Goal: Use online tool/utility: Utilize a website feature to perform a specific function

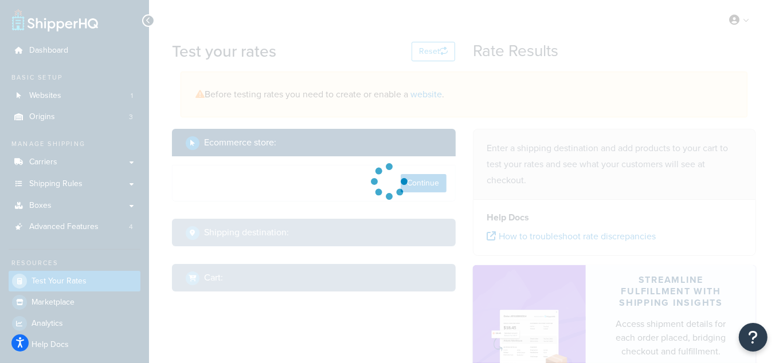
select select "[GEOGRAPHIC_DATA]"
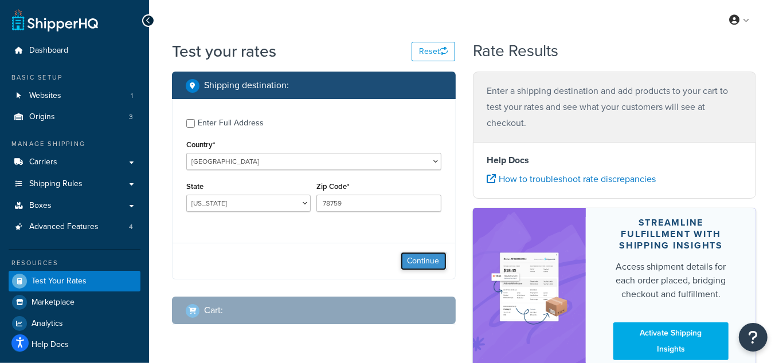
click at [421, 265] on button "Continue" at bounding box center [423, 261] width 46 height 18
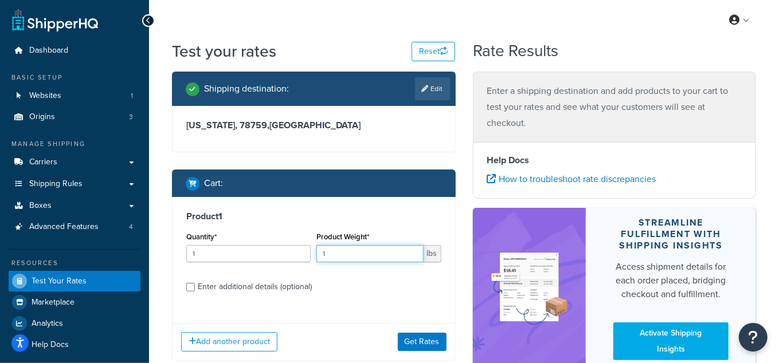
drag, startPoint x: 354, startPoint y: 252, endPoint x: 309, endPoint y: 252, distance: 45.3
click at [309, 252] on div "Quantity* 1 Product Weight* 1 lbs" at bounding box center [313, 250] width 261 height 42
type input "30"
click at [273, 285] on div "Enter additional details (optional)" at bounding box center [255, 287] width 114 height 16
click at [195, 285] on input "Enter additional details (optional)" at bounding box center [190, 287] width 9 height 9
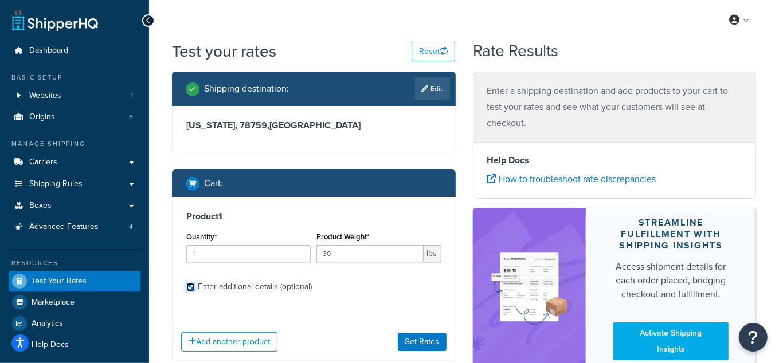
checkbox input "true"
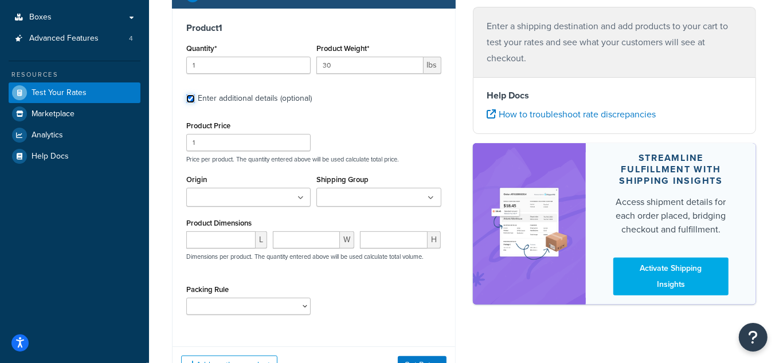
scroll to position [198, 0]
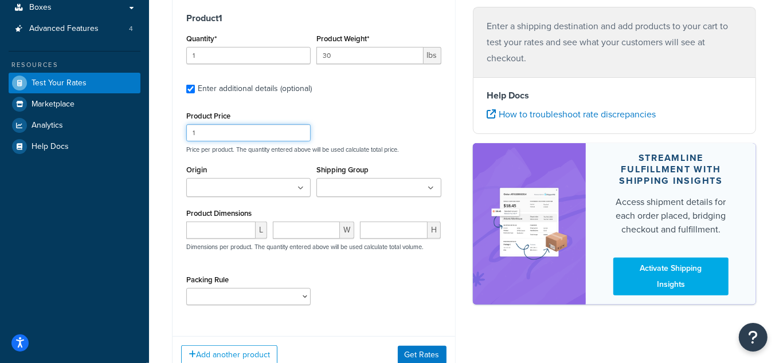
drag, startPoint x: 210, startPoint y: 131, endPoint x: 148, endPoint y: 129, distance: 61.9
click at [149, 129] on div "Test your rates Reset Rate Results Shipping destination : Edit Texas, 78759 , U…" at bounding box center [464, 131] width 630 height 578
type input "0"
click at [241, 185] on input "Origin" at bounding box center [240, 188] width 101 height 13
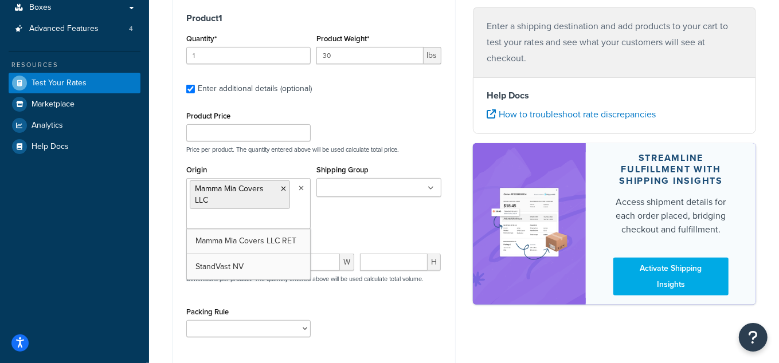
click at [382, 199] on div "Shipping Group Large Medium Small" at bounding box center [378, 184] width 130 height 44
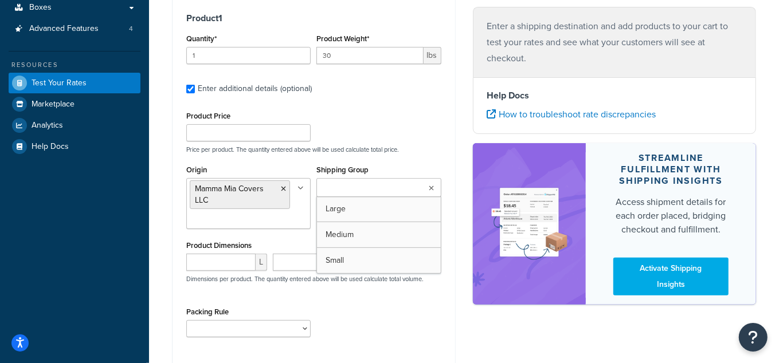
click at [388, 179] on ul at bounding box center [378, 187] width 124 height 19
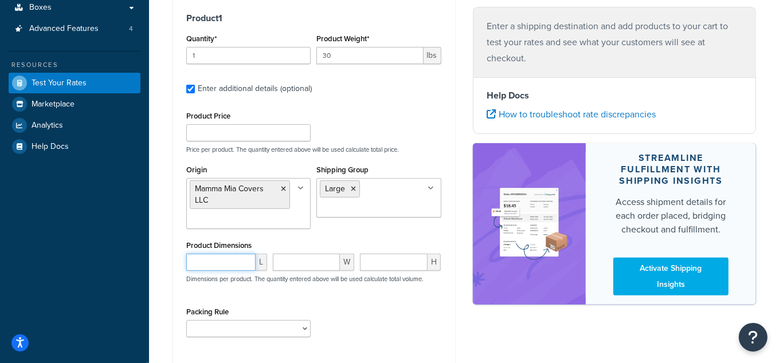
click at [222, 261] on input "number" at bounding box center [220, 262] width 69 height 17
paste input "66.75"
type input "66.75"
click at [320, 259] on input "number" at bounding box center [306, 262] width 66 height 17
paste input "27.25"
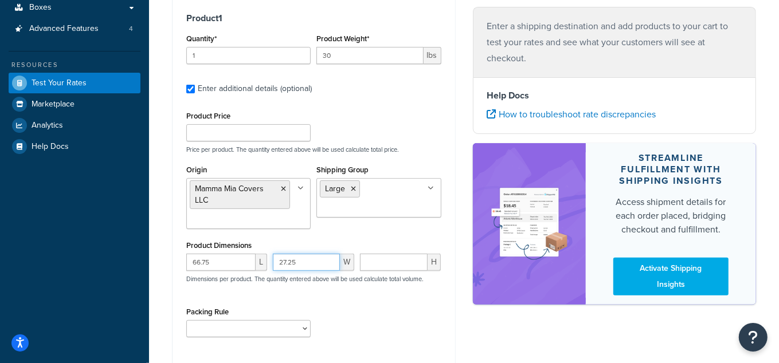
type input "27.25"
click at [414, 265] on input "0" at bounding box center [394, 262] width 68 height 17
drag, startPoint x: 383, startPoint y: 268, endPoint x: 327, endPoint y: 274, distance: 55.9
click at [328, 274] on div "66.75 L 27.25 W 02 H Dimensions per product. The quantity entered above will be…" at bounding box center [313, 275] width 261 height 42
type input "2"
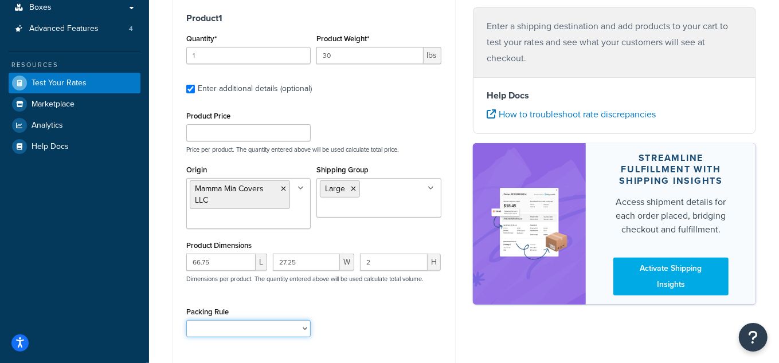
click at [258, 325] on select "test" at bounding box center [248, 328] width 124 height 17
click at [186, 320] on select "test" at bounding box center [248, 328] width 124 height 17
drag, startPoint x: 243, startPoint y: 325, endPoint x: 239, endPoint y: 334, distance: 10.0
click at [244, 324] on select "test" at bounding box center [248, 328] width 124 height 17
select select "65687"
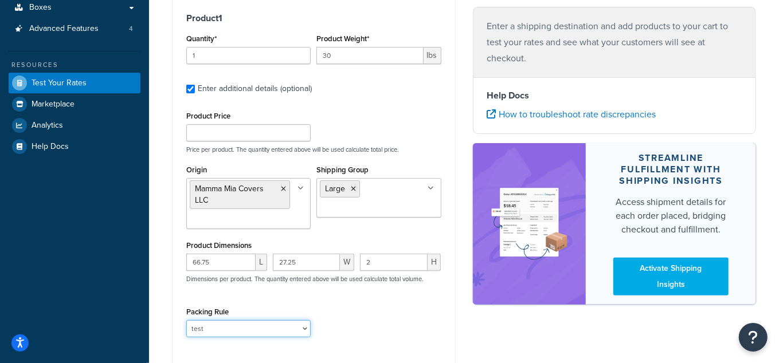
click at [186, 320] on select "test" at bounding box center [248, 328] width 124 height 17
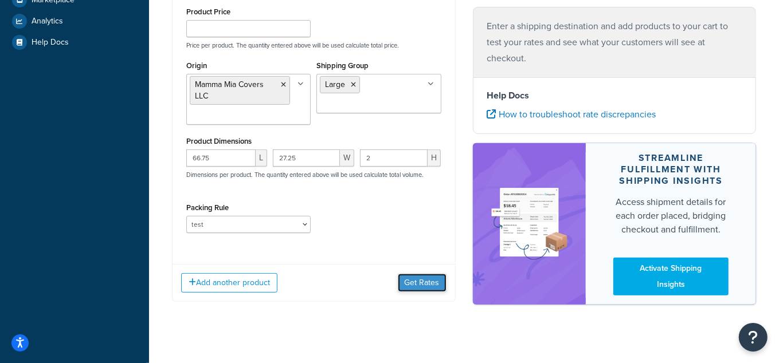
click at [415, 280] on button "Get Rates" at bounding box center [422, 283] width 49 height 18
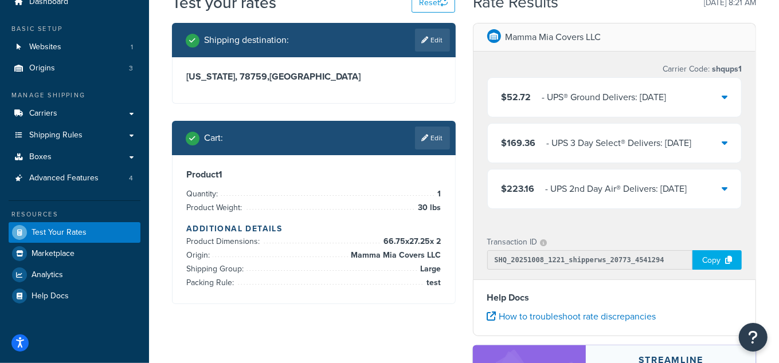
scroll to position [0, 0]
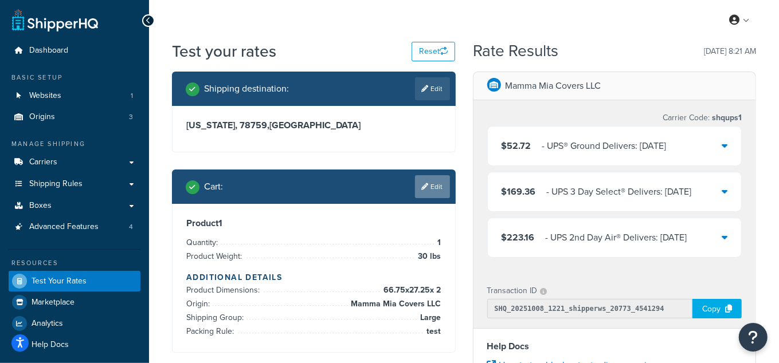
click at [434, 188] on link "Edit" at bounding box center [432, 186] width 35 height 23
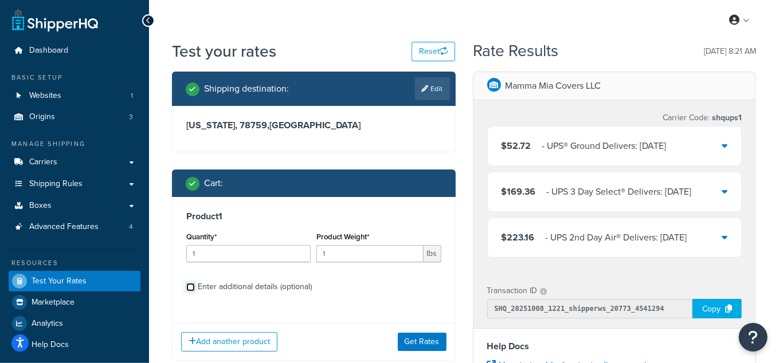
click at [194, 288] on input "Enter additional details (optional)" at bounding box center [190, 287] width 9 height 9
checkbox input "true"
select select "65687"
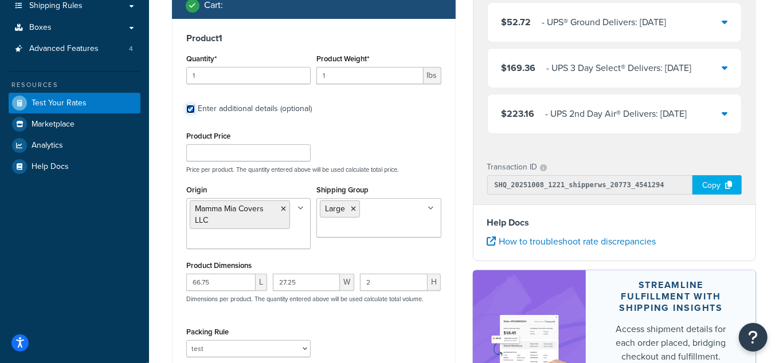
scroll to position [208, 0]
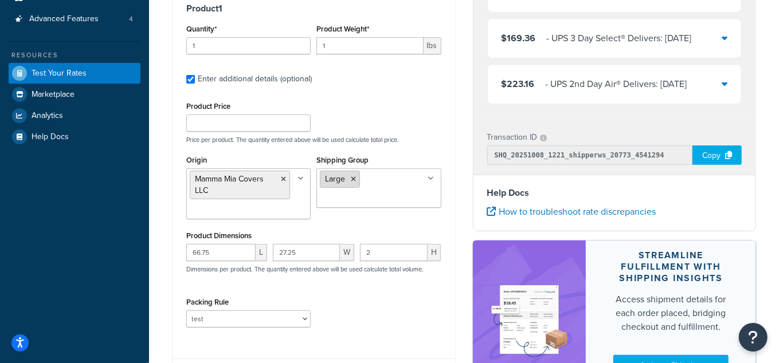
click at [355, 178] on icon at bounding box center [353, 179] width 5 height 7
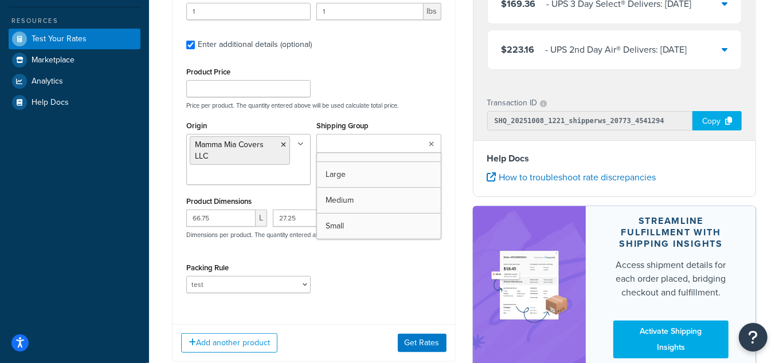
scroll to position [260, 0]
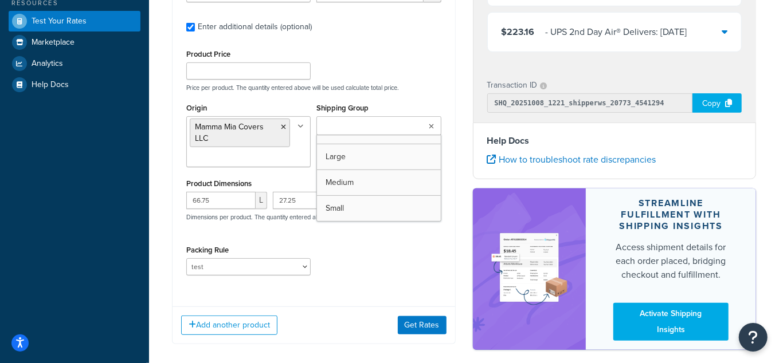
click at [412, 69] on div "Product Price Price per product. The quantity entered above will be used calcul…" at bounding box center [313, 68] width 261 height 45
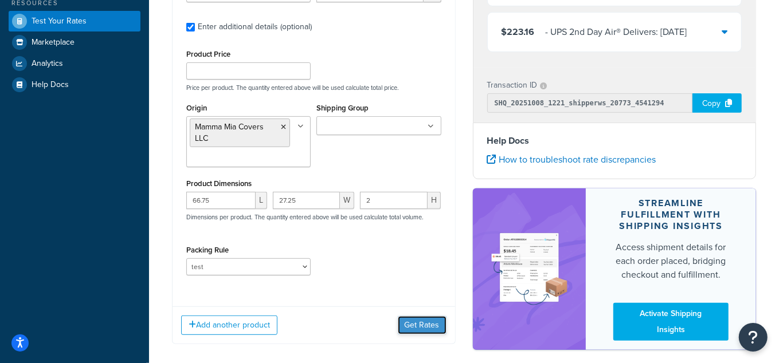
click at [420, 319] on button "Get Rates" at bounding box center [422, 325] width 49 height 18
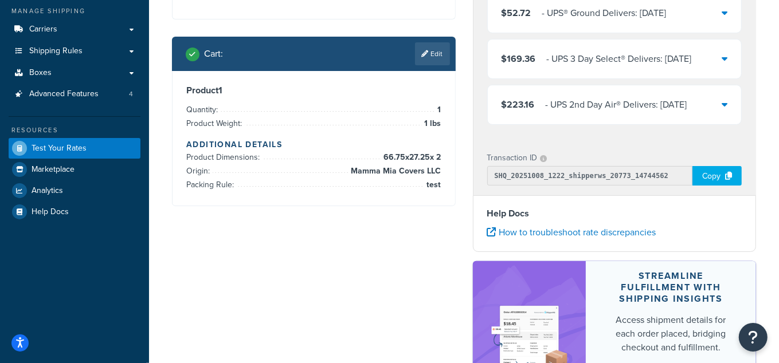
scroll to position [0, 0]
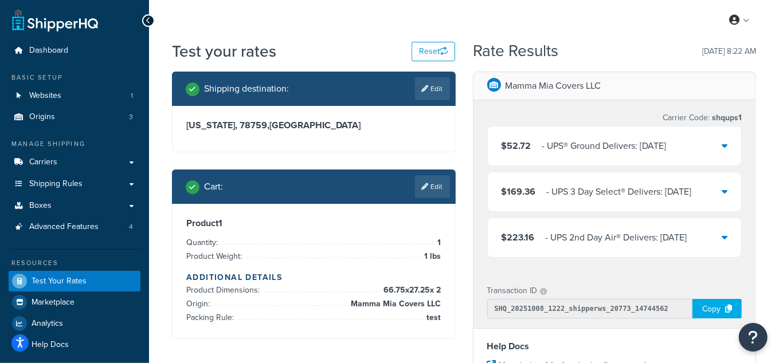
click at [580, 152] on div "‌‌‍‍ - UPS® Ground Delivers: Mon, Oct 13" at bounding box center [604, 146] width 124 height 16
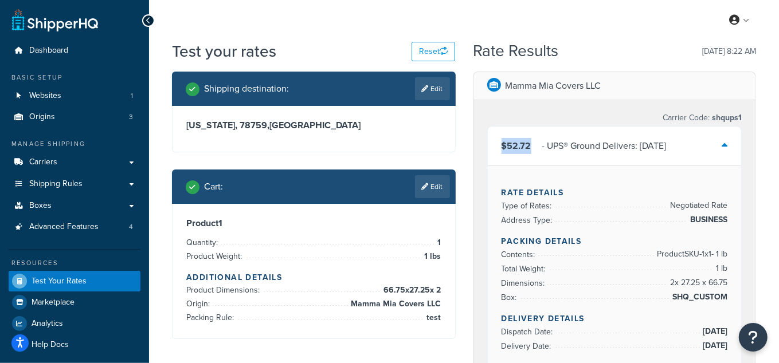
drag, startPoint x: 532, startPoint y: 144, endPoint x: 500, endPoint y: 148, distance: 31.8
click at [501, 148] on div "$52.72 ‌‌‍‍ - UPS® Ground Delivers: Mon, Oct 13" at bounding box center [583, 146] width 165 height 16
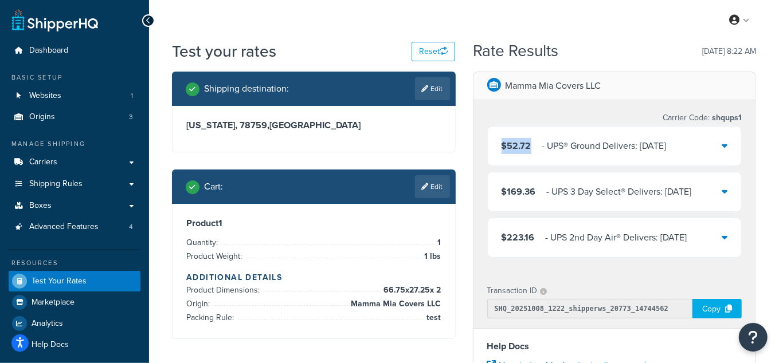
click at [534, 144] on div "$52.72 ‌‌‍‍ - UPS® Ground Delivers: Mon, Oct 13" at bounding box center [583, 146] width 165 height 16
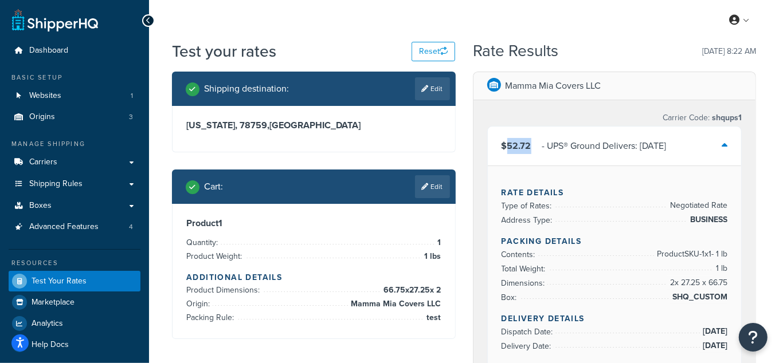
drag, startPoint x: 531, startPoint y: 148, endPoint x: 508, endPoint y: 148, distance: 23.5
click at [508, 148] on div "$52.72 ‌‌‍‍ - UPS® Ground Delivers: Mon, Oct 13" at bounding box center [583, 146] width 165 height 16
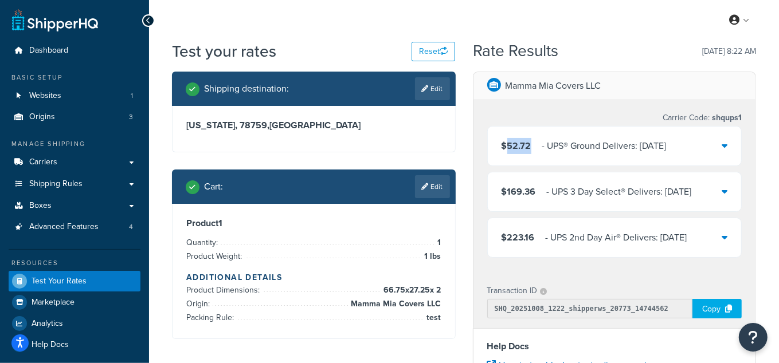
copy span "52.72"
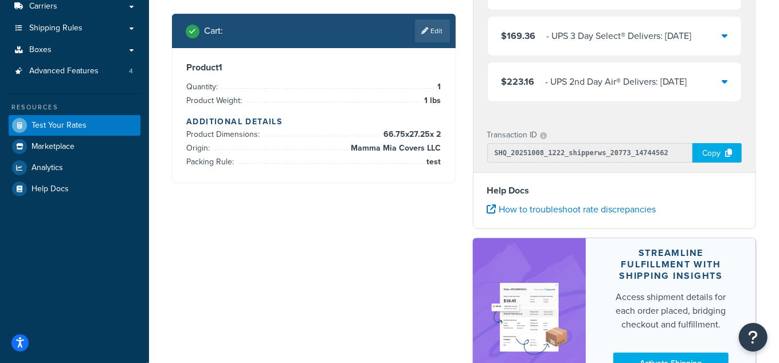
click at [439, 27] on link "Edit" at bounding box center [432, 30] width 35 height 23
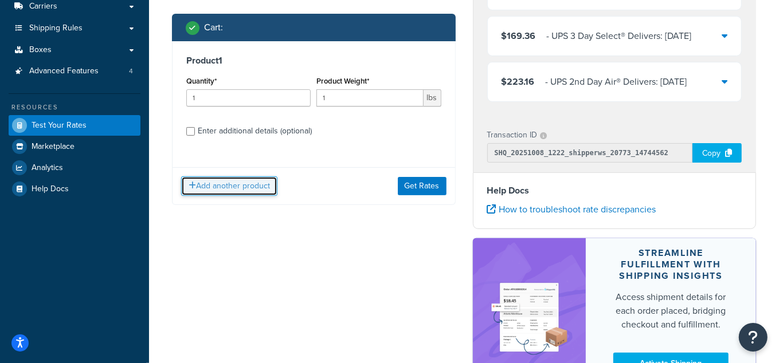
click at [222, 184] on button "Add another product" at bounding box center [229, 185] width 96 height 19
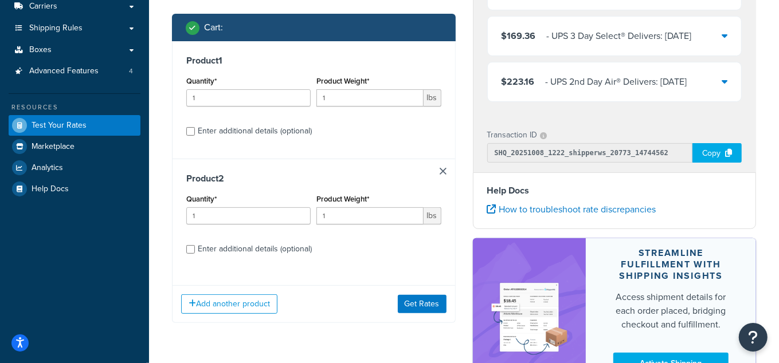
click at [245, 251] on div "Enter additional details (optional)" at bounding box center [255, 249] width 114 height 16
click at [195, 251] on input "Enter additional details (optional)" at bounding box center [190, 249] width 9 height 9
checkbox input "true"
select select "65687"
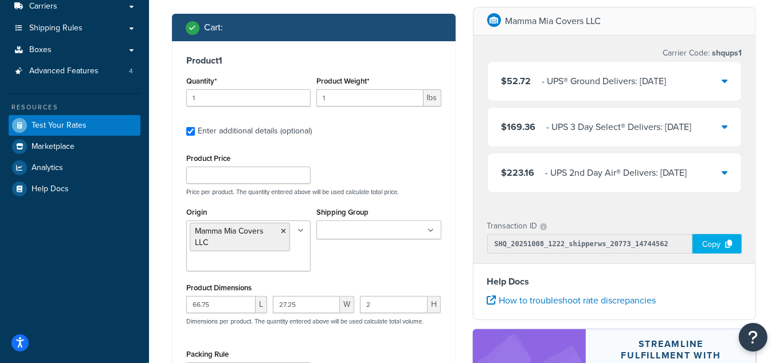
scroll to position [312, 0]
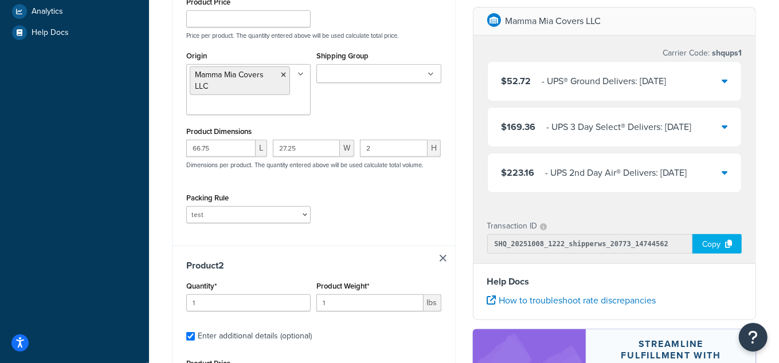
click at [445, 258] on link at bounding box center [442, 258] width 7 height 7
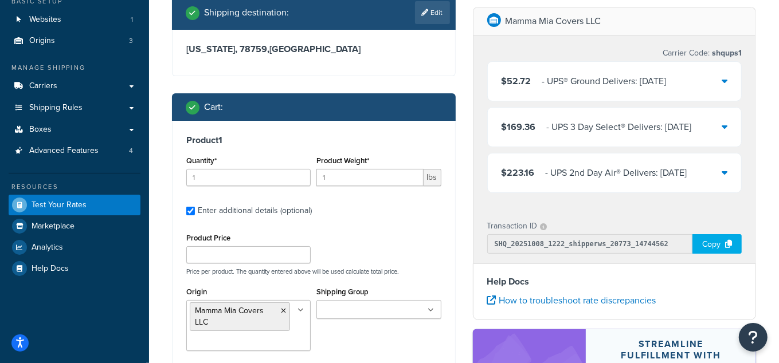
scroll to position [52, 0]
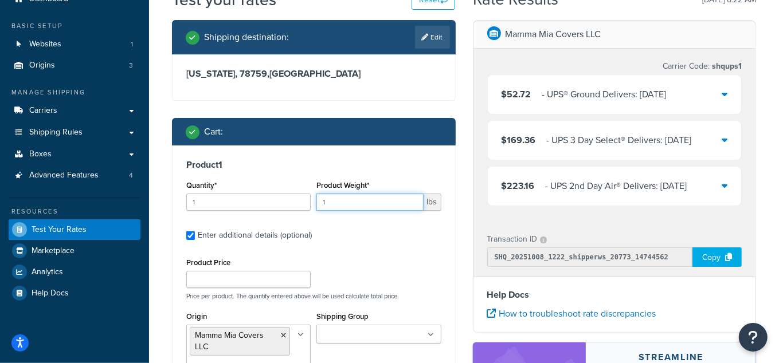
drag, startPoint x: 336, startPoint y: 206, endPoint x: 298, endPoint y: 205, distance: 37.8
click at [298, 205] on div "Quantity* 1 Product Weight* 1 lbs" at bounding box center [313, 199] width 261 height 42
type input "30"
click at [348, 163] on h3 "Product 1" at bounding box center [313, 164] width 255 height 11
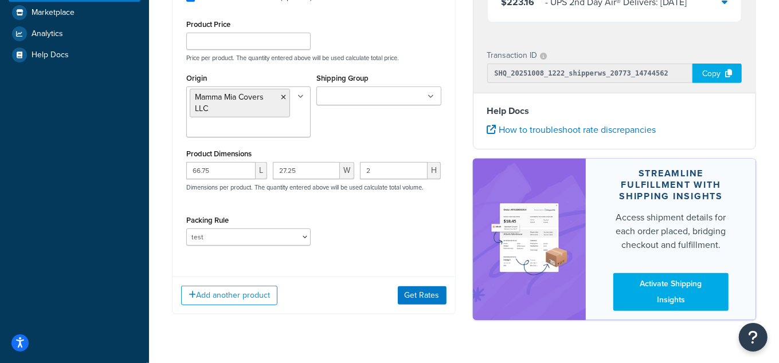
scroll to position [315, 0]
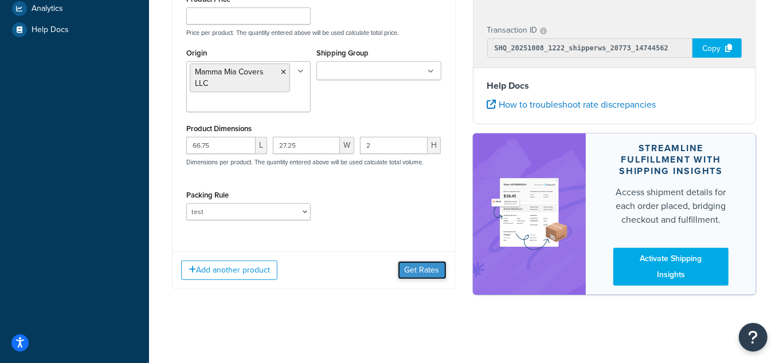
click at [419, 268] on button "Get Rates" at bounding box center [422, 270] width 49 height 18
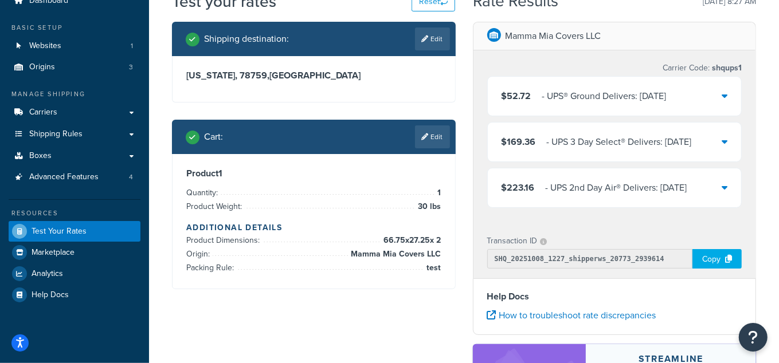
scroll to position [101, 0]
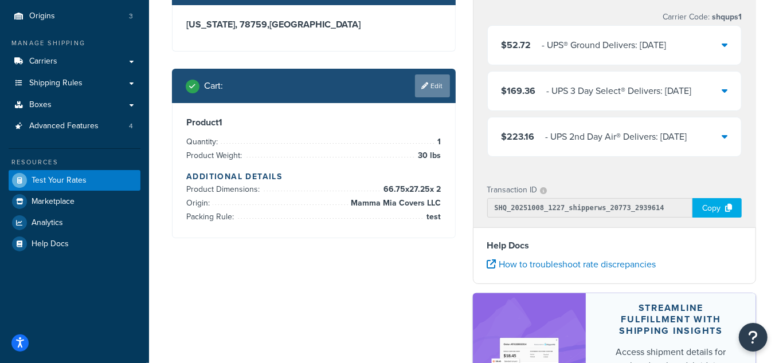
click at [430, 88] on link "Edit" at bounding box center [432, 85] width 35 height 23
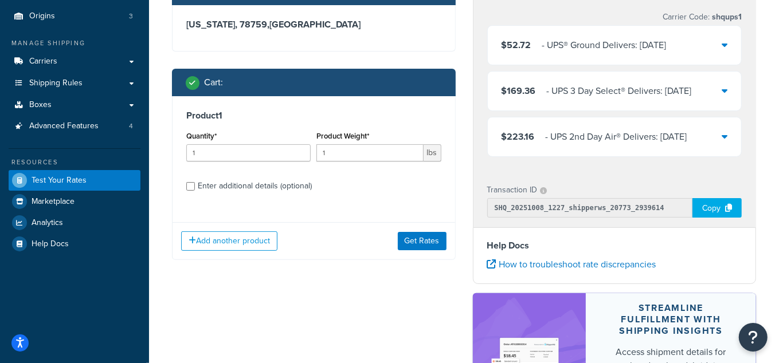
click at [206, 176] on label "Enter additional details (optional)" at bounding box center [319, 185] width 243 height 18
click at [195, 182] on input "Enter additional details (optional)" at bounding box center [190, 186] width 9 height 9
checkbox input "true"
select select "65687"
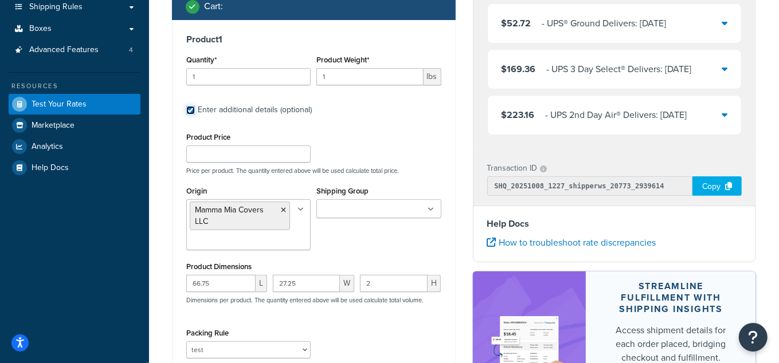
scroll to position [153, 0]
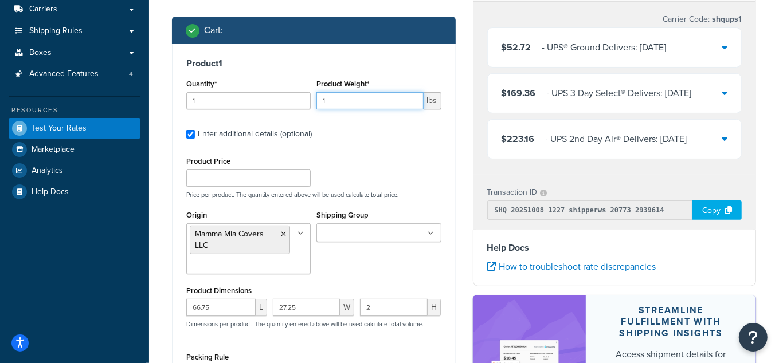
drag, startPoint x: 345, startPoint y: 103, endPoint x: 297, endPoint y: 103, distance: 47.6
click at [297, 103] on div "Quantity* 1 Product Weight* 1 lbs" at bounding box center [313, 97] width 261 height 42
type input "30"
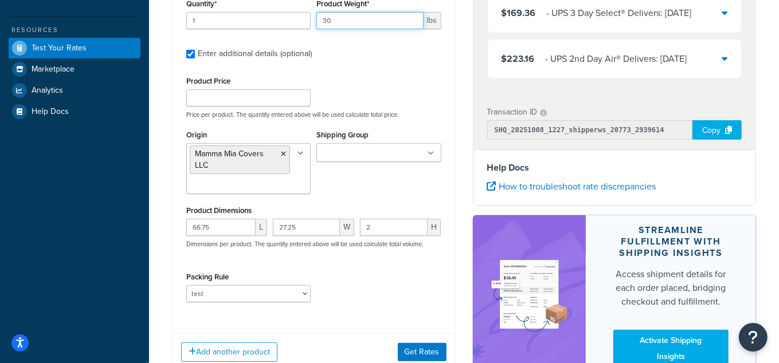
scroll to position [257, 0]
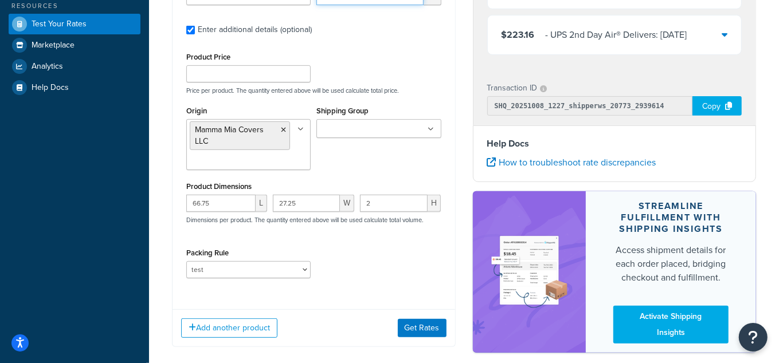
type input "30"
click at [375, 131] on input "Shipping Group" at bounding box center [370, 129] width 101 height 13
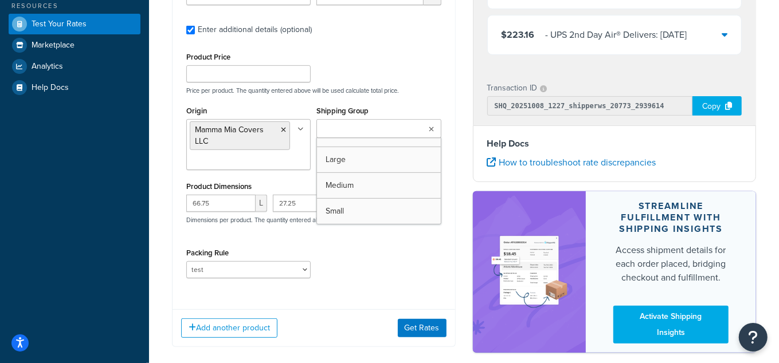
click at [388, 87] on p "Price per product. The quantity entered above will be used calculate total pric…" at bounding box center [313, 91] width 261 height 8
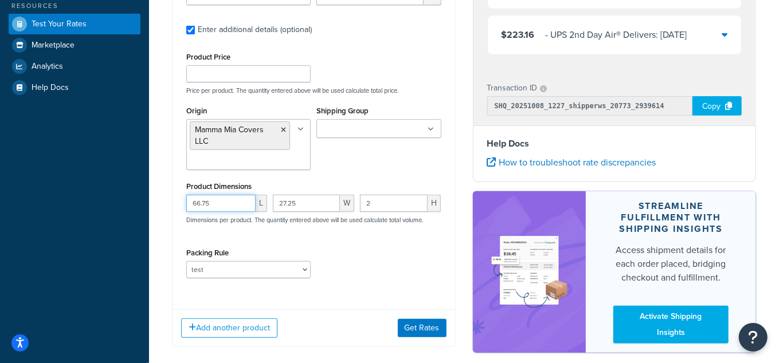
drag, startPoint x: 197, startPoint y: 201, endPoint x: 224, endPoint y: 206, distance: 27.9
click at [224, 206] on input "66.75" at bounding box center [220, 203] width 69 height 17
type input "60"
click at [415, 325] on button "Get Rates" at bounding box center [422, 328] width 49 height 18
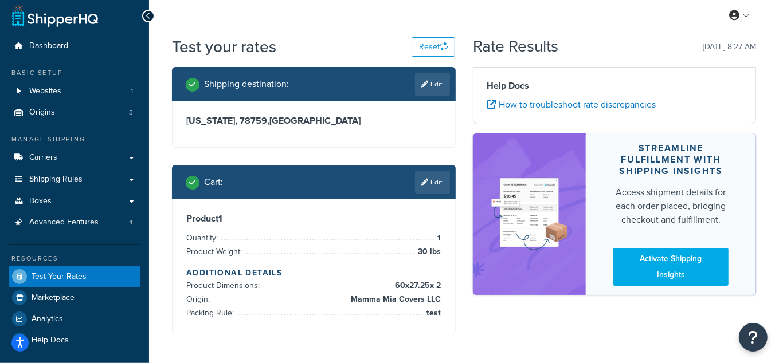
scroll to position [0, 0]
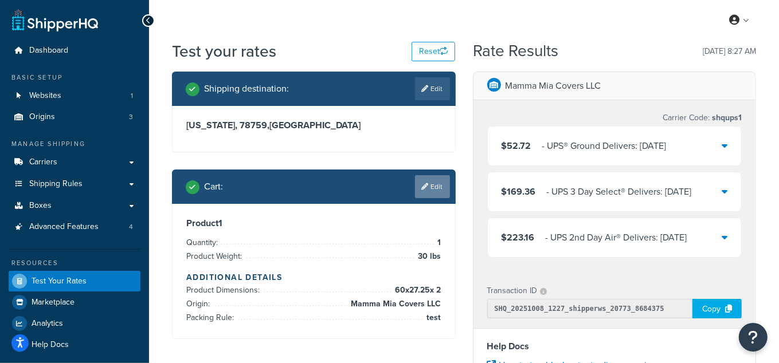
click at [443, 188] on link "Edit" at bounding box center [432, 186] width 35 height 23
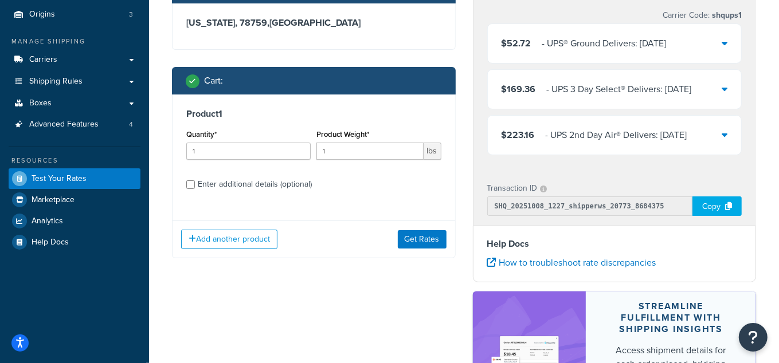
scroll to position [104, 0]
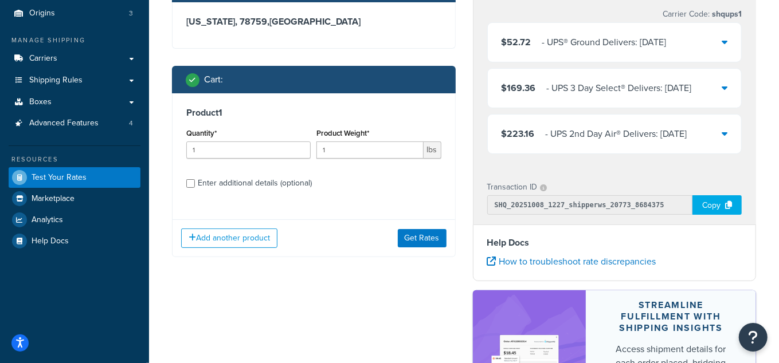
click at [235, 182] on div "Enter additional details (optional)" at bounding box center [255, 183] width 114 height 16
click at [195, 182] on input "Enter additional details (optional)" at bounding box center [190, 183] width 9 height 9
checkbox input "true"
select select "65687"
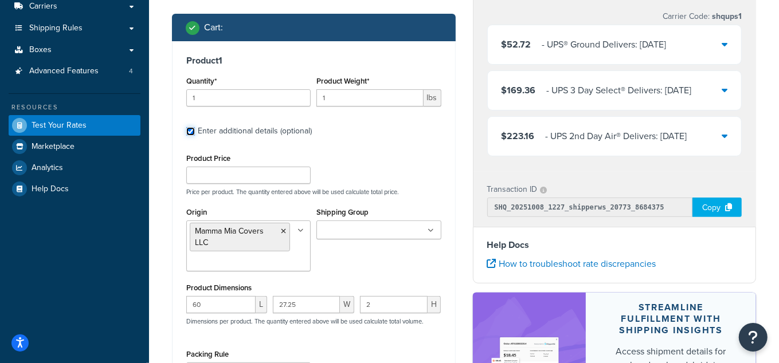
scroll to position [208, 0]
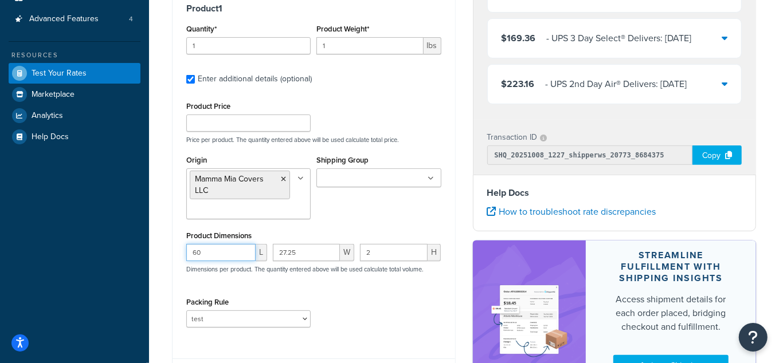
drag, startPoint x: 207, startPoint y: 252, endPoint x: 171, endPoint y: 255, distance: 36.8
click at [182, 255] on div "Product 1 Quantity* 1 Product Weight* 1 lbs Enter additional details (optional)…" at bounding box center [313, 169] width 282 height 361
click at [171, 255] on div "Shipping destination : Edit Texas, 78759 , United States Cart : Product 1 Quant…" at bounding box center [313, 139] width 301 height 550
drag, startPoint x: 207, startPoint y: 250, endPoint x: 193, endPoint y: 250, distance: 14.3
click at [193, 250] on input "60" at bounding box center [220, 252] width 69 height 17
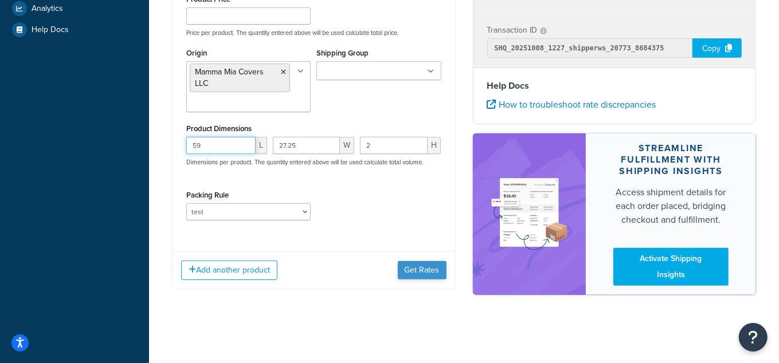
type input "59"
click at [430, 262] on button "Get Rates" at bounding box center [422, 270] width 49 height 18
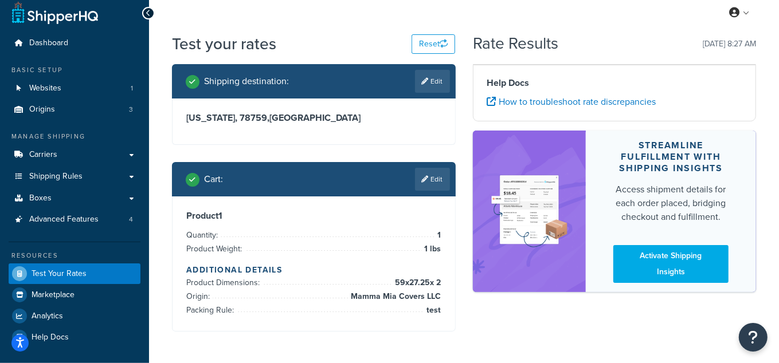
scroll to position [0, 0]
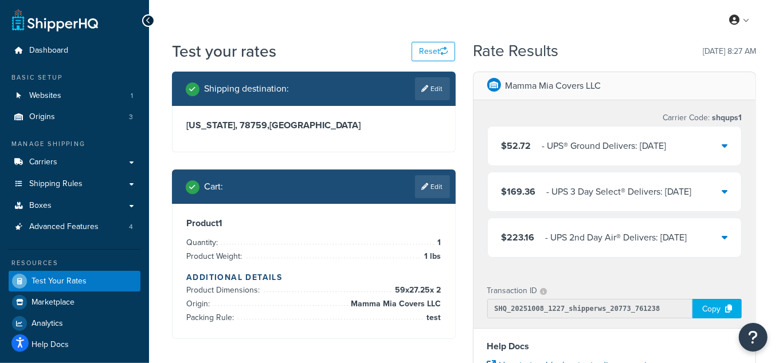
click at [637, 147] on div "‌‌‍‍ - UPS® Ground Delivers: Mon, Oct 13" at bounding box center [604, 146] width 124 height 16
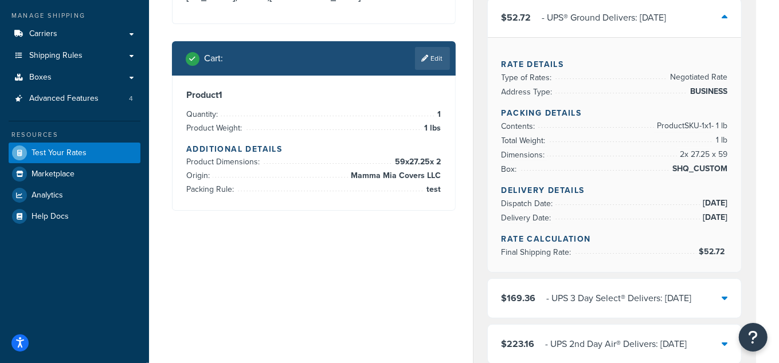
scroll to position [104, 0]
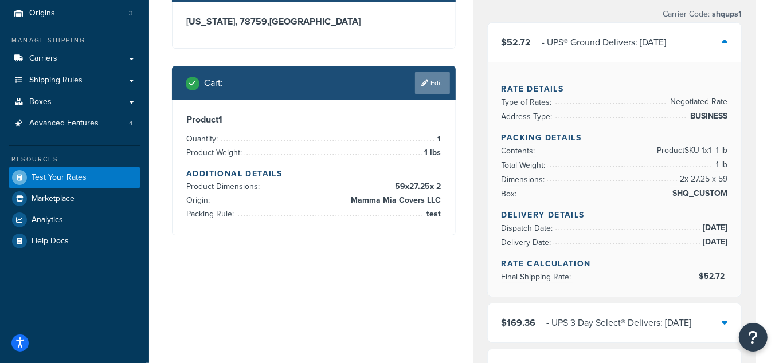
click at [440, 78] on link "Edit" at bounding box center [432, 83] width 35 height 23
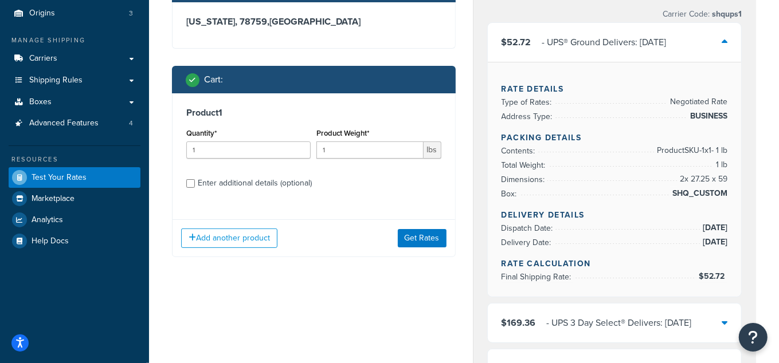
click at [261, 179] on div "Enter additional details (optional)" at bounding box center [255, 183] width 114 height 16
click at [195, 179] on input "Enter additional details (optional)" at bounding box center [190, 183] width 9 height 9
checkbox input "true"
select select "65687"
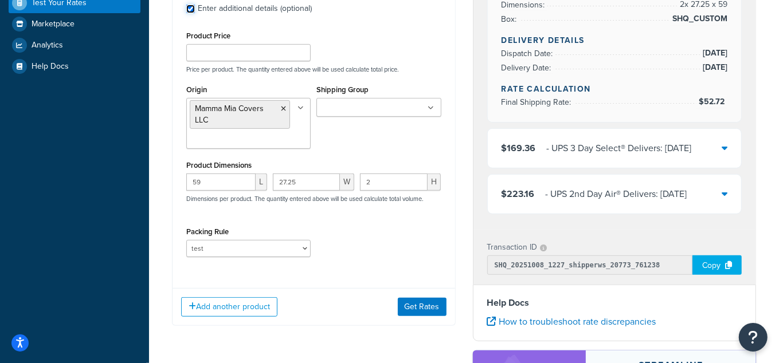
scroll to position [312, 0]
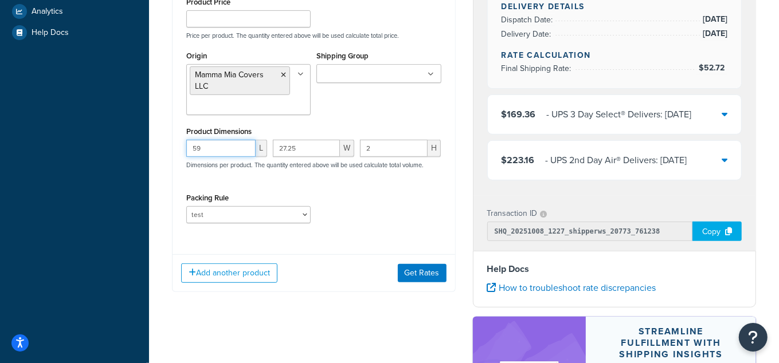
drag, startPoint x: 214, startPoint y: 150, endPoint x: 197, endPoint y: 150, distance: 16.6
click at [197, 150] on input "59" at bounding box center [220, 148] width 69 height 17
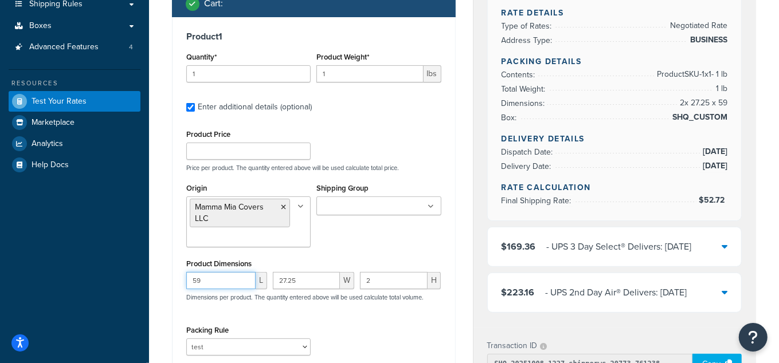
scroll to position [208, 0]
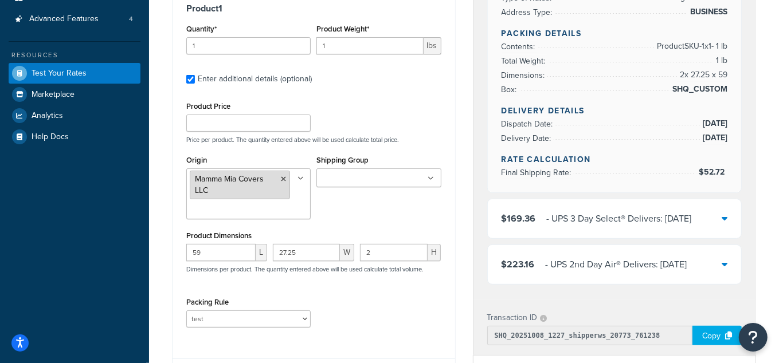
click at [281, 178] on icon at bounding box center [283, 179] width 5 height 7
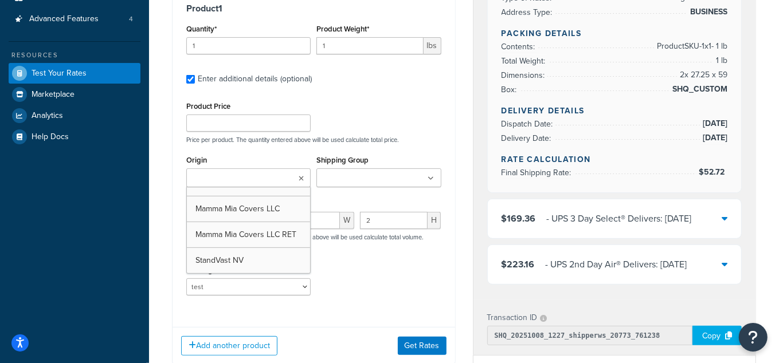
scroll to position [312, 0]
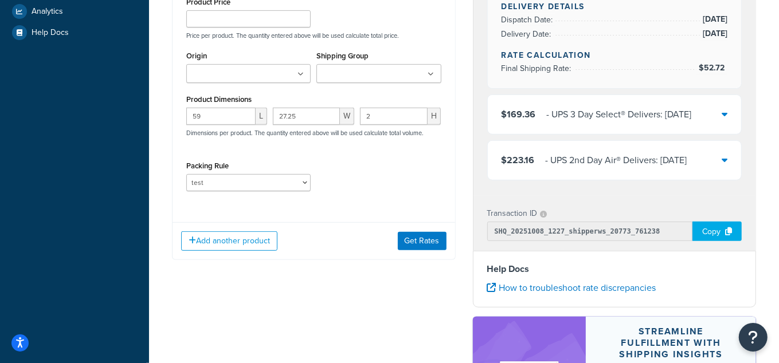
click at [353, 181] on div "Packing Rule test" at bounding box center [313, 179] width 261 height 42
click at [422, 238] on button "Get Rates" at bounding box center [422, 241] width 49 height 18
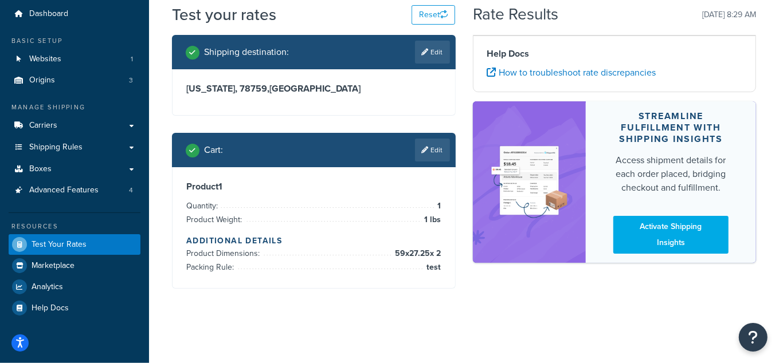
scroll to position [0, 0]
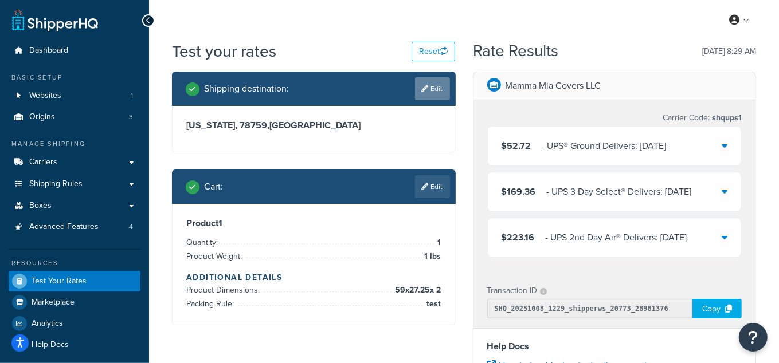
click at [432, 96] on link "Edit" at bounding box center [432, 88] width 35 height 23
select select "[GEOGRAPHIC_DATA]"
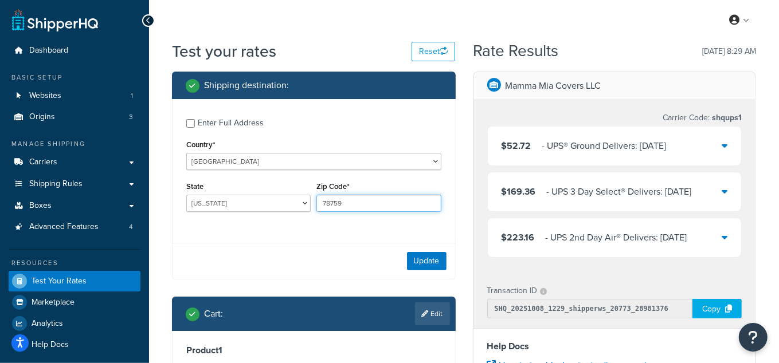
drag, startPoint x: 332, startPoint y: 204, endPoint x: 304, endPoint y: 209, distance: 28.0
click at [307, 209] on div "State Alabama Alaska American Samoa Arizona Arkansas Armed Forces Americas Arme…" at bounding box center [313, 200] width 261 height 42
type input "90003"
click at [435, 264] on button "Update" at bounding box center [427, 261] width 40 height 18
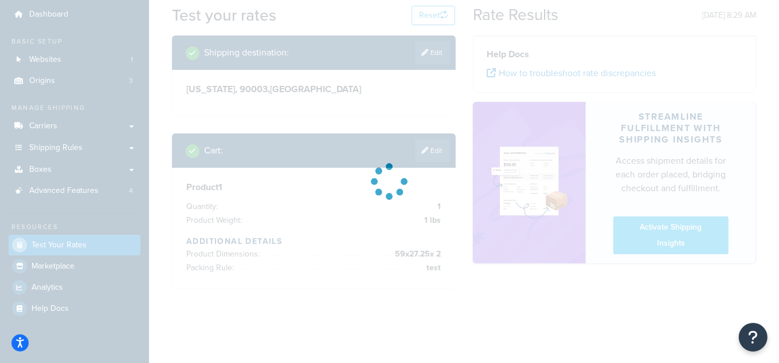
scroll to position [104, 0]
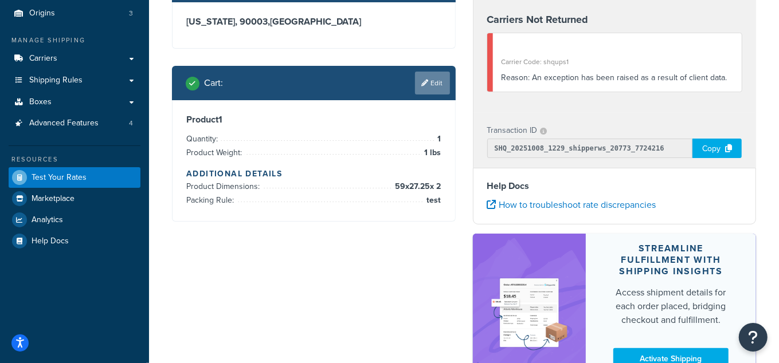
click at [434, 80] on link "Edit" at bounding box center [432, 83] width 35 height 23
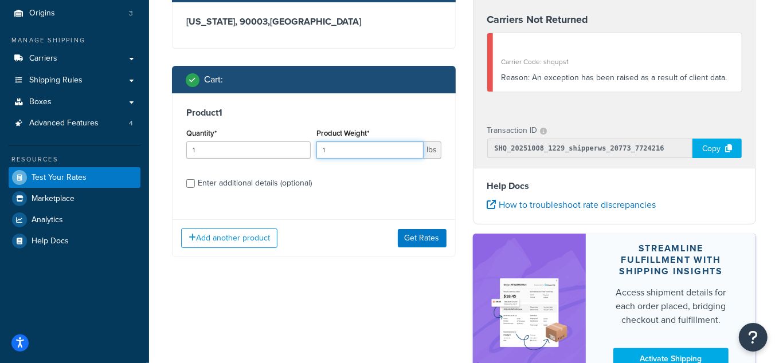
click at [308, 144] on div "Quantity* 1 Product Weight* 1 lbs" at bounding box center [313, 146] width 261 height 42
type input "30"
click at [417, 246] on button "Get Rates" at bounding box center [422, 238] width 49 height 18
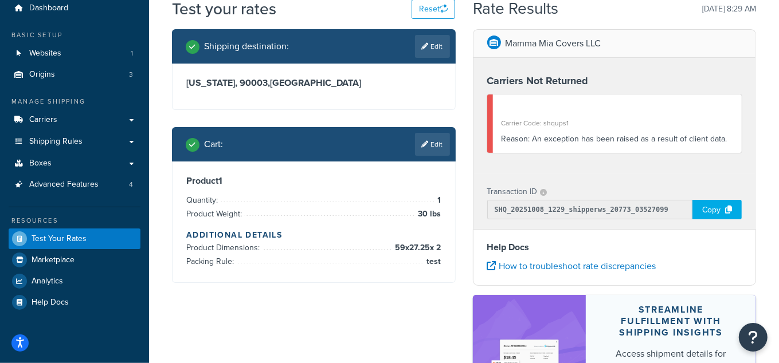
scroll to position [156, 0]
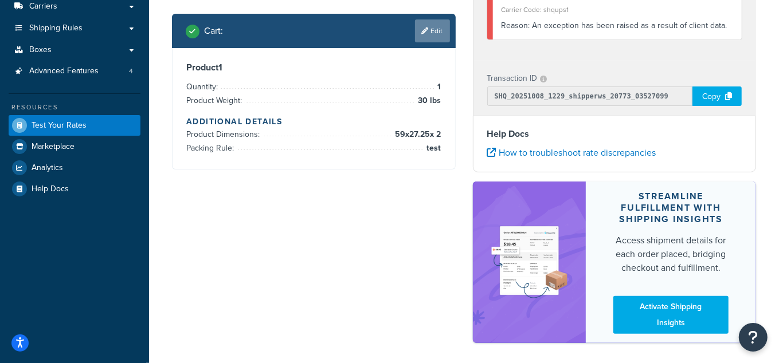
click at [425, 29] on icon at bounding box center [425, 31] width 7 height 7
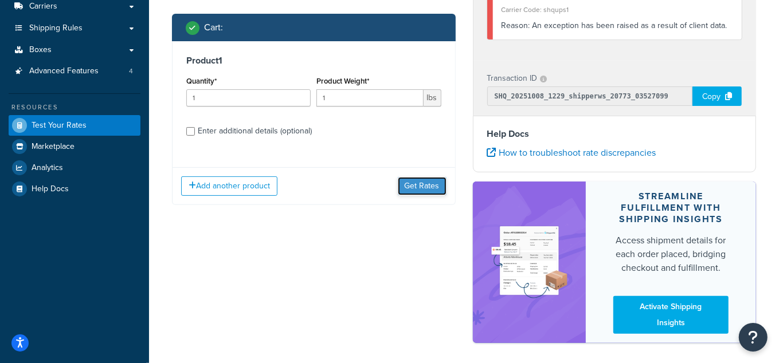
click at [430, 183] on button "Get Rates" at bounding box center [422, 186] width 49 height 18
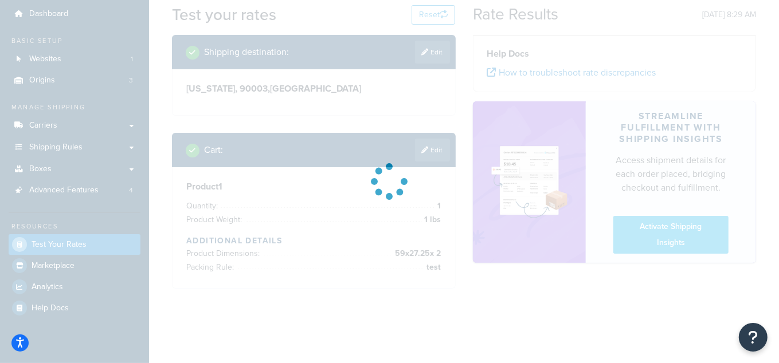
scroll to position [0, 0]
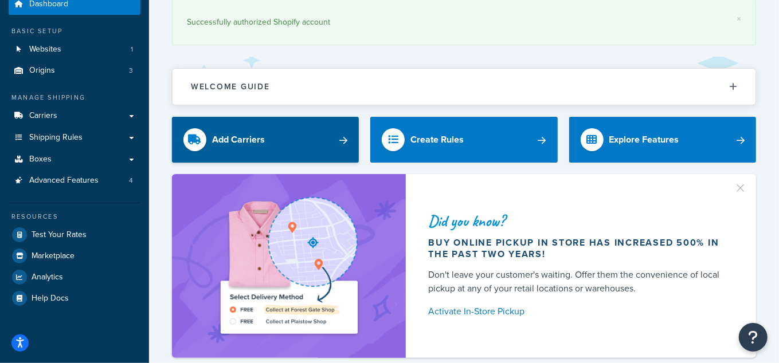
scroll to position [104, 0]
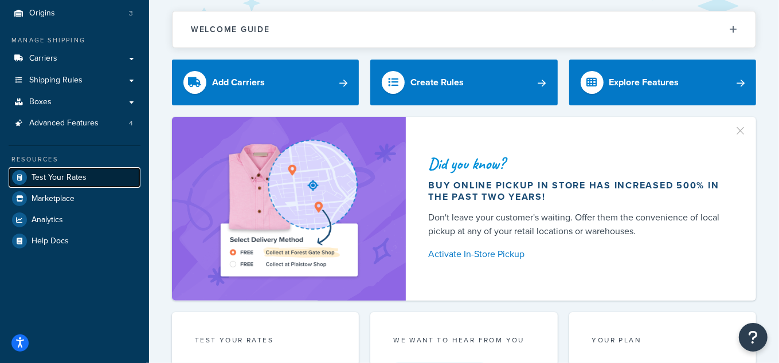
click at [67, 178] on span "Test Your Rates" at bounding box center [59, 178] width 55 height 10
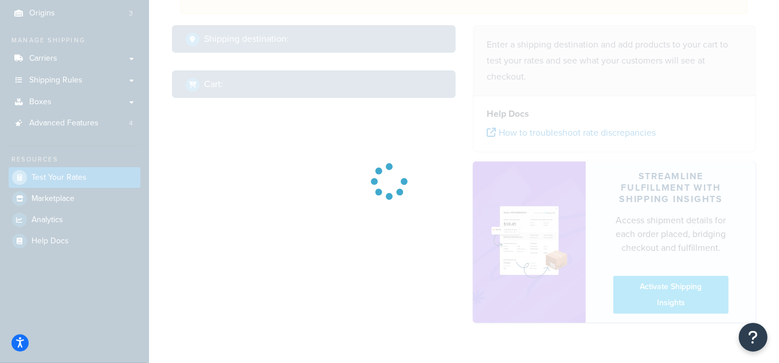
scroll to position [74, 0]
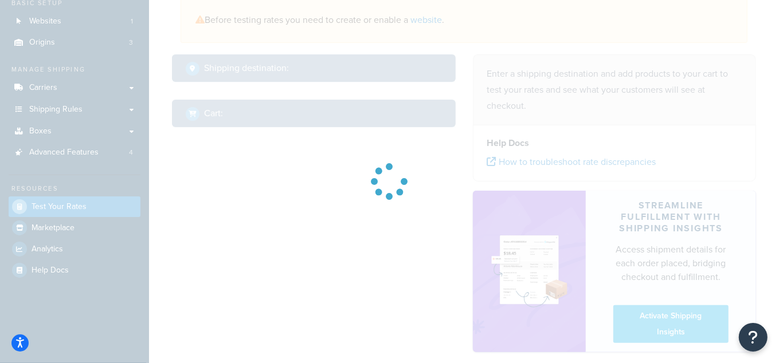
select select "[GEOGRAPHIC_DATA]"
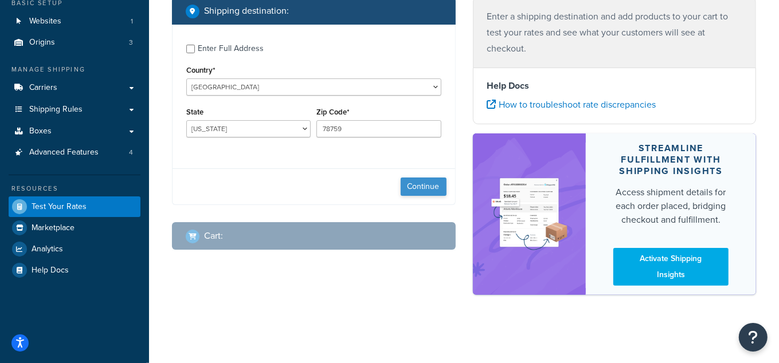
click at [434, 179] on div "Continue" at bounding box center [313, 186] width 282 height 36
click at [427, 189] on button "Continue" at bounding box center [423, 187] width 46 height 18
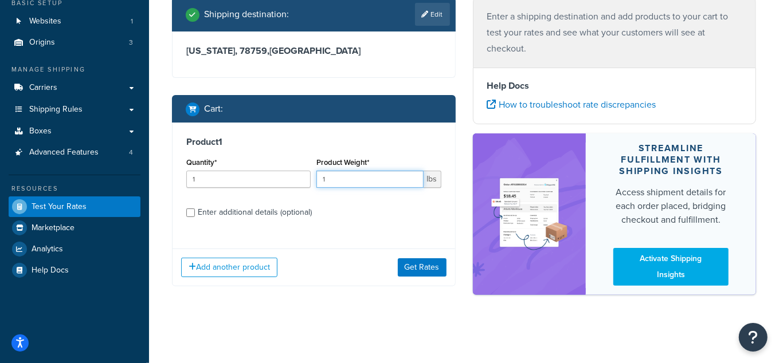
drag, startPoint x: 332, startPoint y: 184, endPoint x: 321, endPoint y: 183, distance: 11.0
click at [324, 183] on input "1" at bounding box center [369, 179] width 107 height 17
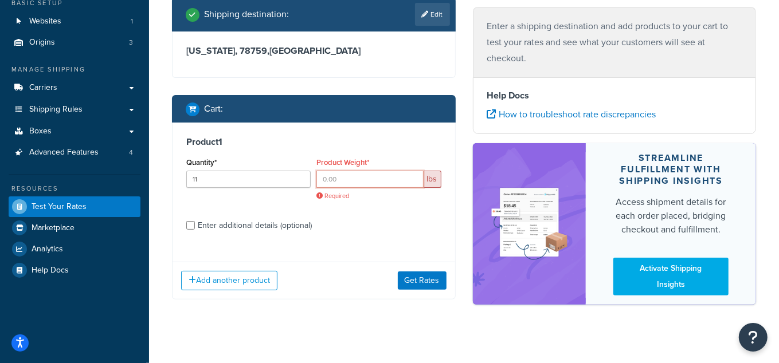
click at [353, 183] on input "Product Weight*" at bounding box center [369, 179] width 107 height 17
click at [238, 181] on input "11" at bounding box center [248, 179] width 124 height 17
type input "1"
click at [335, 176] on input "Product Weight*" at bounding box center [369, 179] width 107 height 17
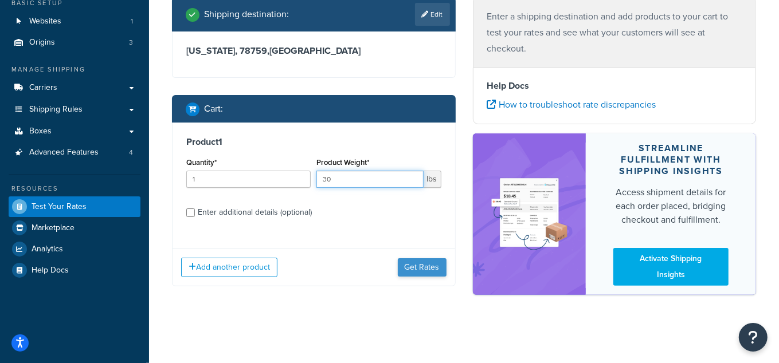
type input "30"
click at [420, 263] on button "Get Rates" at bounding box center [422, 267] width 49 height 18
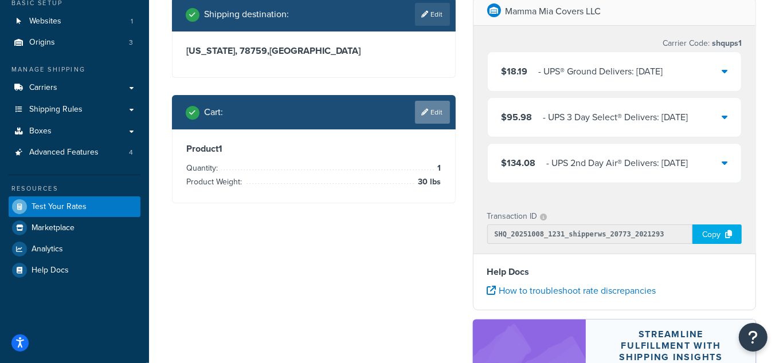
click at [427, 119] on link "Edit" at bounding box center [432, 112] width 35 height 23
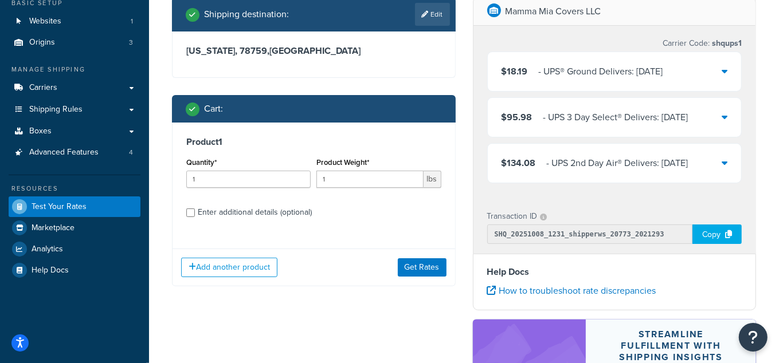
click at [258, 209] on div "Enter additional details (optional)" at bounding box center [255, 213] width 114 height 16
click at [195, 209] on input "Enter additional details (optional)" at bounding box center [190, 213] width 9 height 9
checkbox input "true"
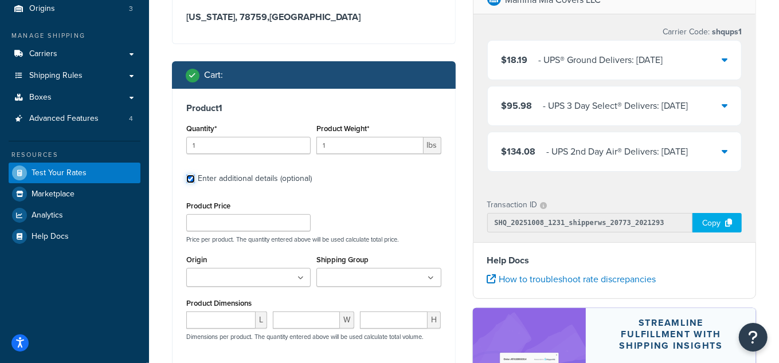
scroll to position [127, 0]
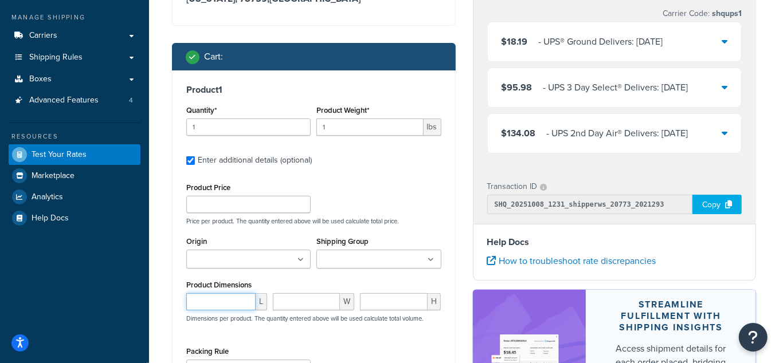
click at [214, 301] on input "number" at bounding box center [220, 301] width 69 height 17
type input "66"
click at [297, 306] on input "number" at bounding box center [306, 301] width 66 height 17
drag, startPoint x: 282, startPoint y: 303, endPoint x: 277, endPoint y: 305, distance: 6.0
click at [277, 305] on input "17" at bounding box center [306, 301] width 66 height 17
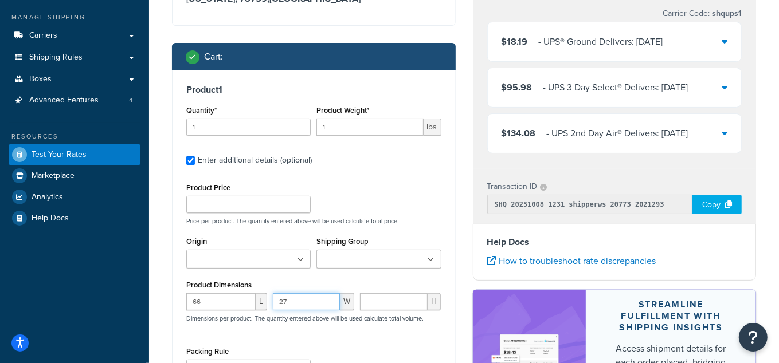
type input "27"
click at [403, 303] on input "number" at bounding box center [394, 301] width 68 height 17
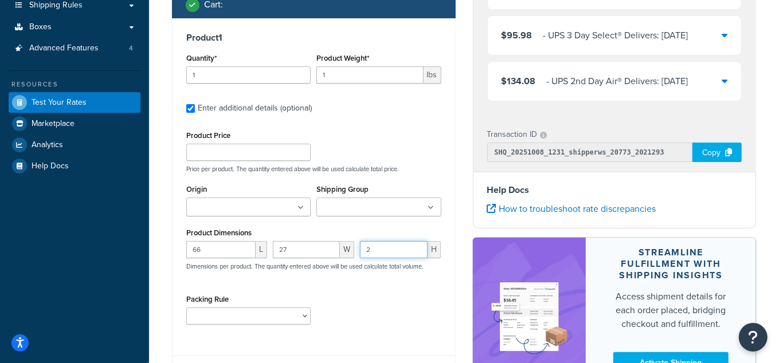
scroll to position [230, 0]
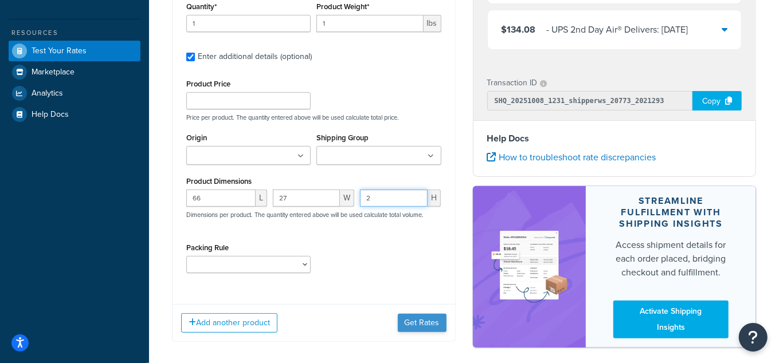
type input "2"
click at [433, 322] on button "Get Rates" at bounding box center [422, 323] width 49 height 18
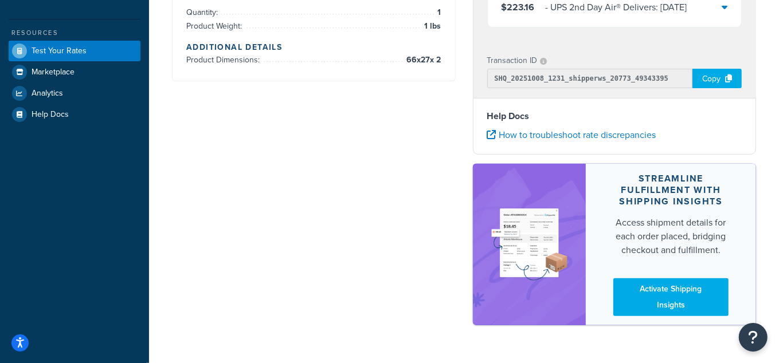
scroll to position [0, 0]
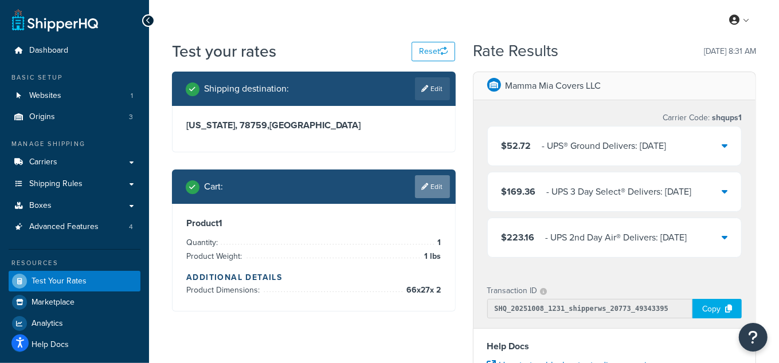
click at [442, 181] on link "Edit" at bounding box center [432, 186] width 35 height 23
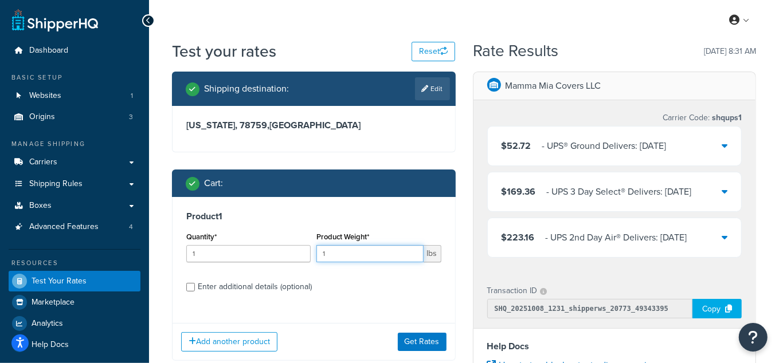
drag, startPoint x: 345, startPoint y: 261, endPoint x: 331, endPoint y: 255, distance: 14.9
click at [331, 255] on input "1" at bounding box center [369, 253] width 107 height 17
drag, startPoint x: 341, startPoint y: 253, endPoint x: 299, endPoint y: 252, distance: 41.8
click at [299, 252] on div "Quantity* 1 Product Weight* 1 lbs" at bounding box center [313, 250] width 261 height 42
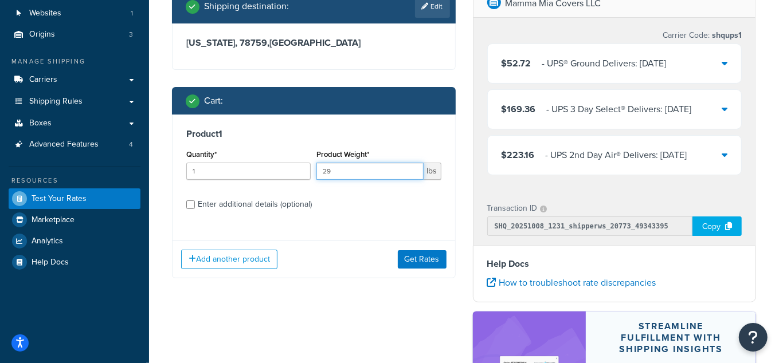
scroll to position [104, 0]
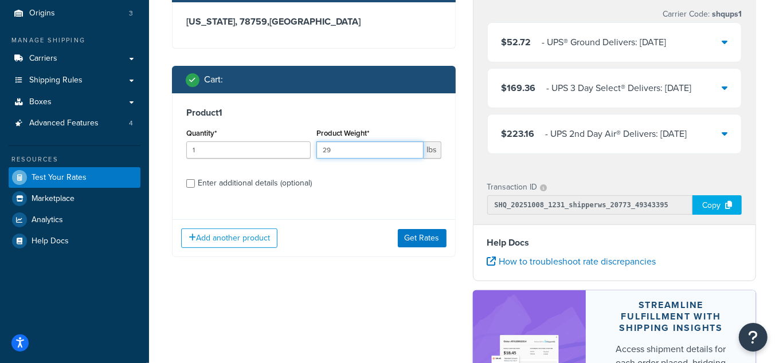
type input "29"
click at [214, 182] on div "Enter additional details (optional)" at bounding box center [255, 183] width 114 height 16
click at [195, 182] on input "Enter additional details (optional)" at bounding box center [190, 183] width 9 height 9
checkbox input "true"
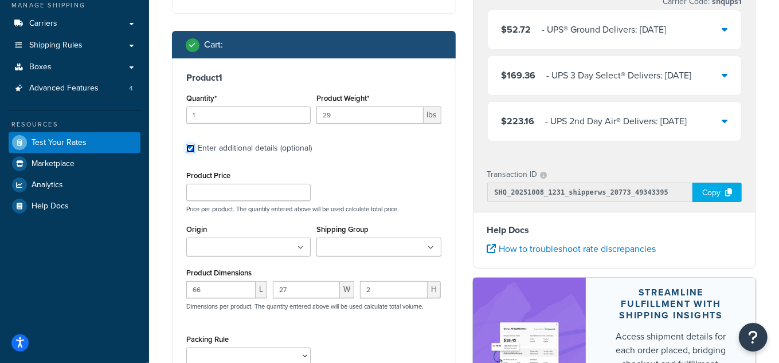
scroll to position [156, 0]
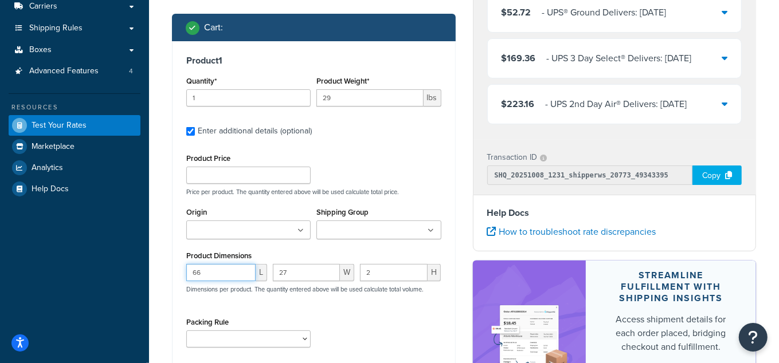
drag, startPoint x: 202, startPoint y: 274, endPoint x: 171, endPoint y: 278, distance: 31.8
click at [171, 278] on div "Shipping destination : Edit [US_STATE], 78759 , [GEOGRAPHIC_DATA] Cart : Produc…" at bounding box center [313, 175] width 301 height 518
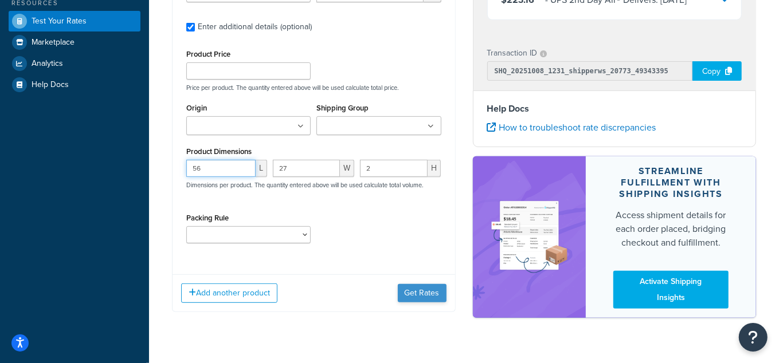
type input "56"
click at [422, 293] on button "Get Rates" at bounding box center [422, 293] width 49 height 18
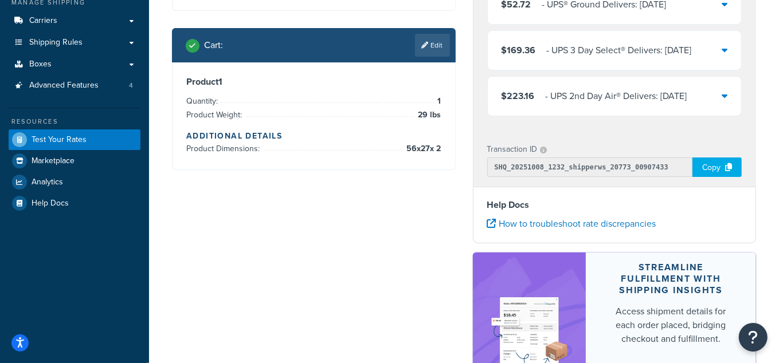
scroll to position [0, 0]
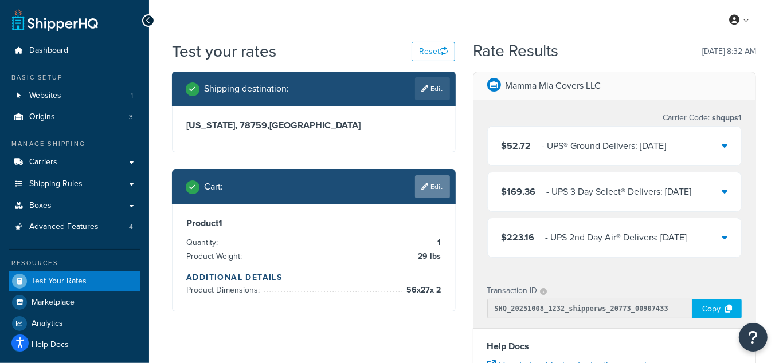
click at [437, 188] on link "Edit" at bounding box center [432, 186] width 35 height 23
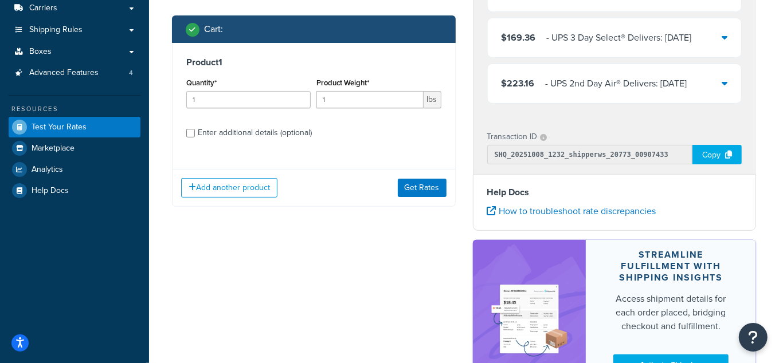
scroll to position [156, 0]
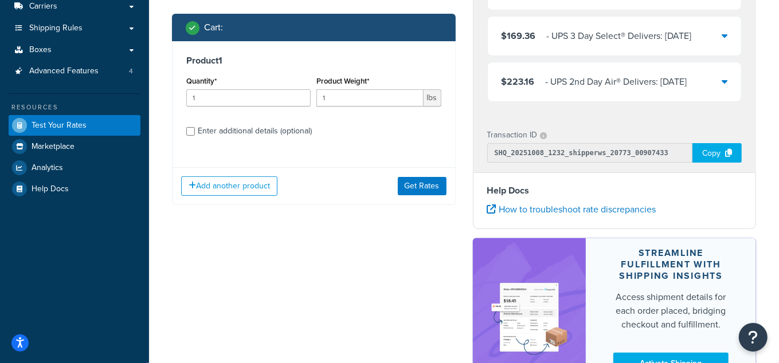
click at [253, 135] on div "Enter additional details (optional)" at bounding box center [255, 131] width 114 height 16
click at [195, 135] on input "Enter additional details (optional)" at bounding box center [190, 131] width 9 height 9
checkbox input "true"
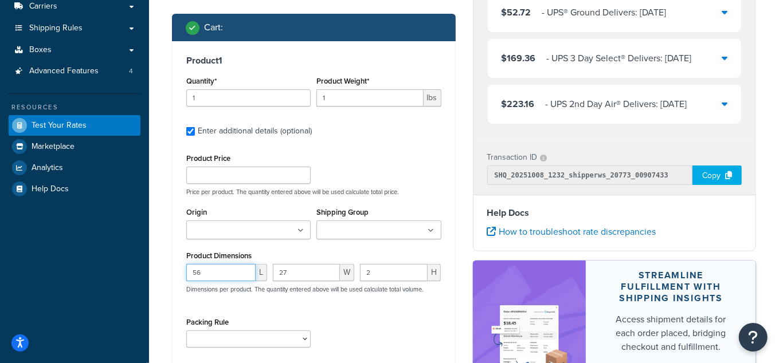
drag, startPoint x: 155, startPoint y: 269, endPoint x: 135, endPoint y: 268, distance: 20.1
click at [135, 268] on div "Dashboard Basic Setup Websites 1 Origins 3 Manage Shipping Carriers Carriers Al…" at bounding box center [389, 167] width 779 height 647
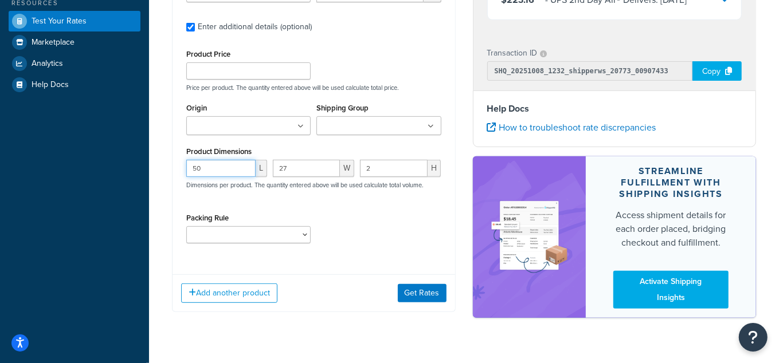
type input "50"
click at [427, 290] on button "Get Rates" at bounding box center [422, 293] width 49 height 18
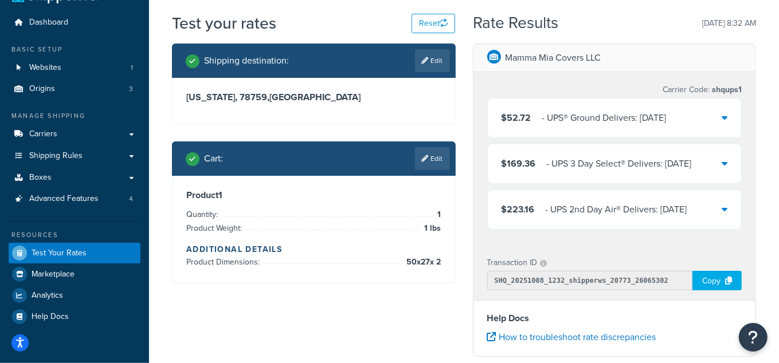
scroll to position [0, 0]
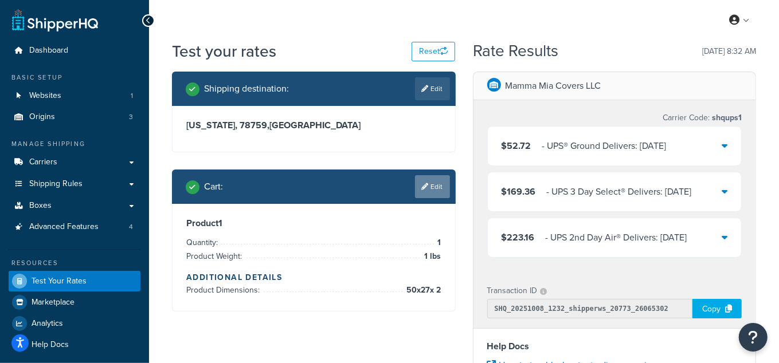
click at [441, 186] on link "Edit" at bounding box center [432, 186] width 35 height 23
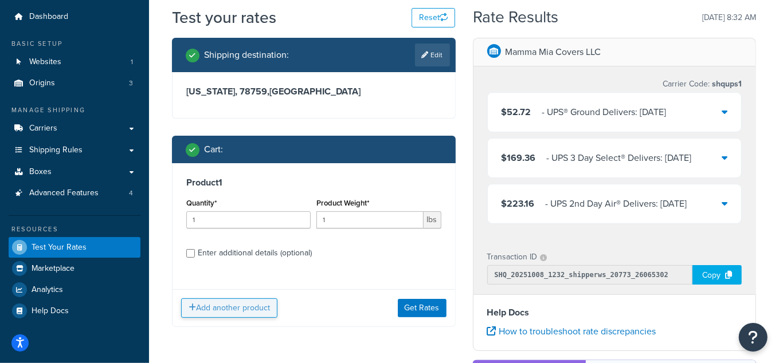
scroll to position [104, 0]
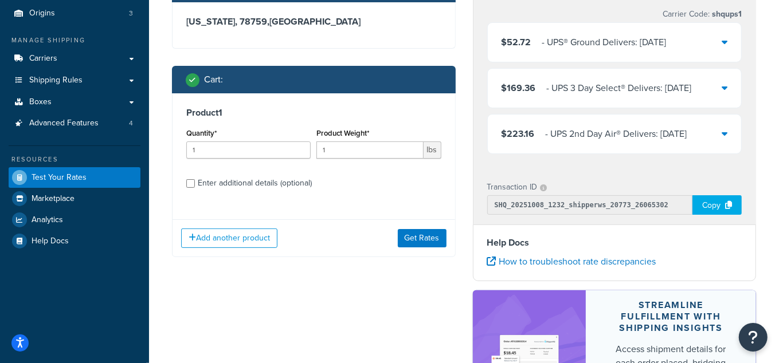
click at [266, 182] on div "Enter additional details (optional)" at bounding box center [255, 183] width 114 height 16
click at [195, 182] on input "Enter additional details (optional)" at bounding box center [190, 183] width 9 height 9
checkbox input "true"
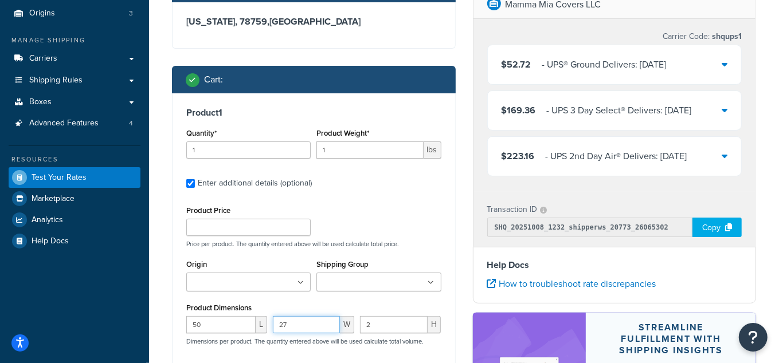
click at [284, 331] on input "27" at bounding box center [306, 324] width 66 height 17
click at [292, 323] on input "27" at bounding box center [306, 324] width 66 height 17
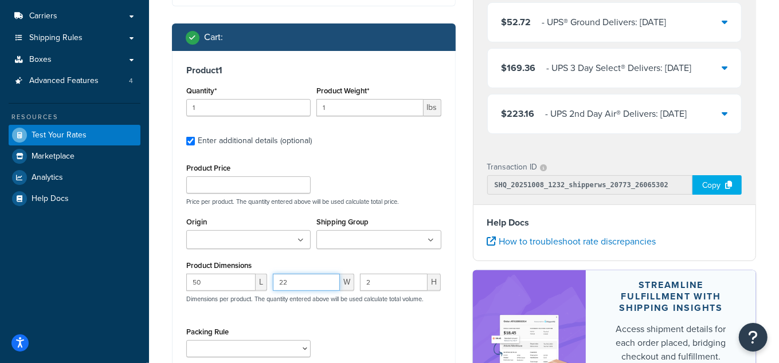
scroll to position [208, 0]
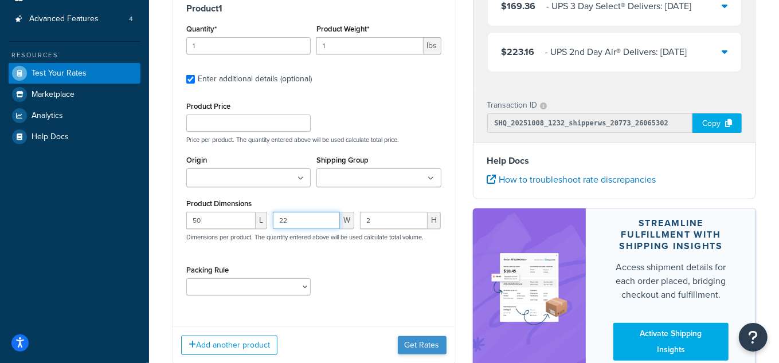
type input "22"
click at [430, 337] on button "Get Rates" at bounding box center [422, 345] width 49 height 18
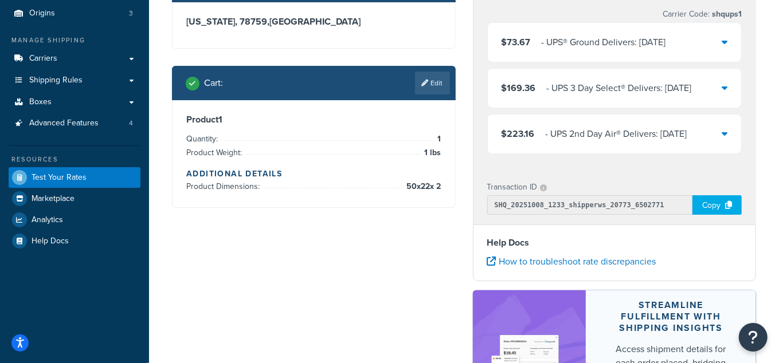
scroll to position [52, 0]
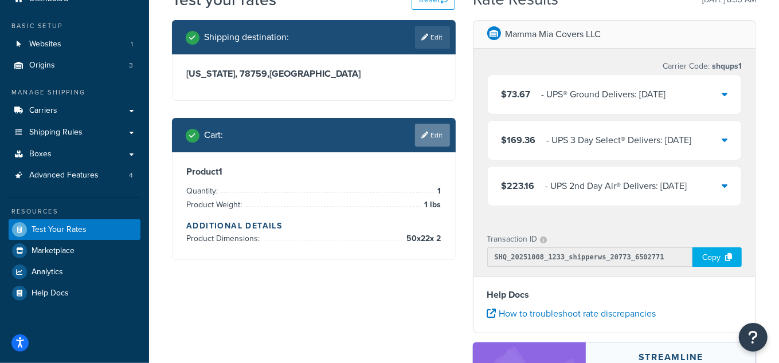
click at [434, 130] on link "Edit" at bounding box center [432, 135] width 35 height 23
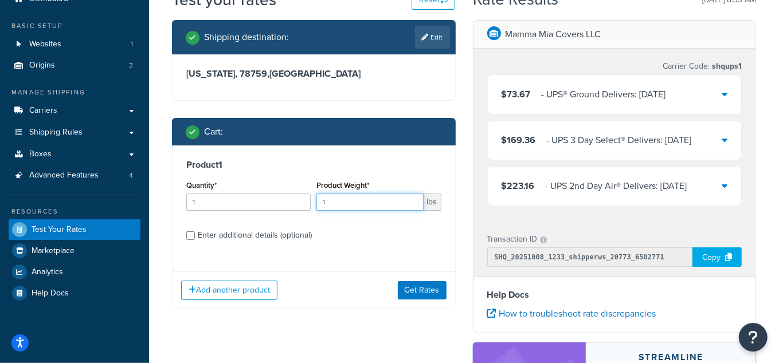
drag, startPoint x: 363, startPoint y: 205, endPoint x: 269, endPoint y: 243, distance: 102.0
click at [270, 242] on div "Product 1 Quantity* 1 Product Weight* 1 lbs Enter additional details (optional)" at bounding box center [313, 204] width 282 height 117
type input "30"
click at [423, 289] on button "Get Rates" at bounding box center [422, 290] width 49 height 18
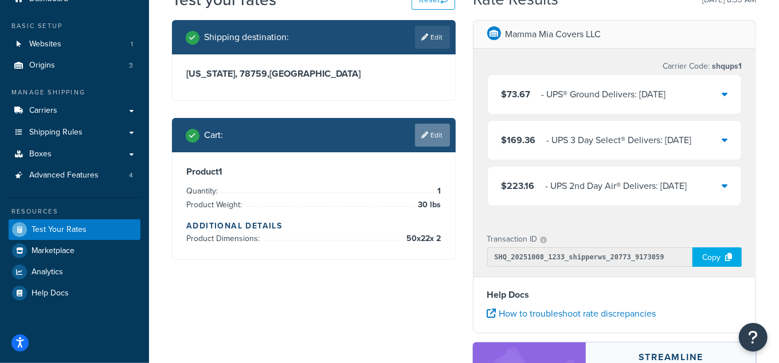
click at [423, 132] on icon at bounding box center [425, 135] width 7 height 7
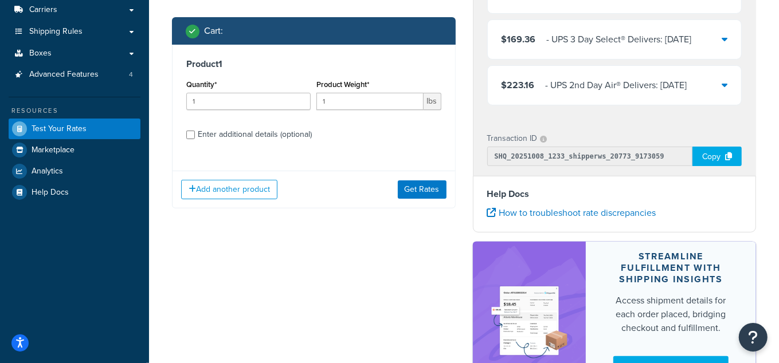
scroll to position [156, 0]
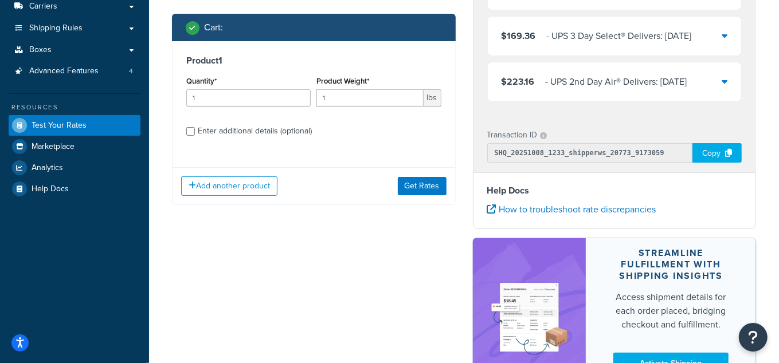
click at [251, 132] on div "Enter additional details (optional)" at bounding box center [255, 131] width 114 height 16
click at [195, 132] on input "Enter additional details (optional)" at bounding box center [190, 131] width 9 height 9
checkbox input "true"
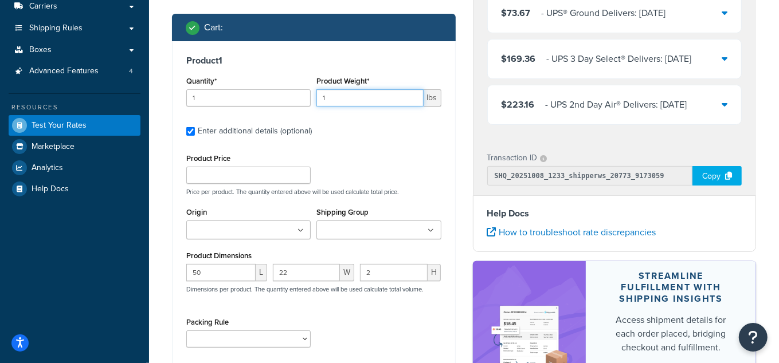
drag, startPoint x: 331, startPoint y: 99, endPoint x: 273, endPoint y: 112, distance: 59.9
click at [273, 112] on div "Quantity* 1 Product Weight* 1 lbs" at bounding box center [313, 94] width 261 height 42
type input "30"
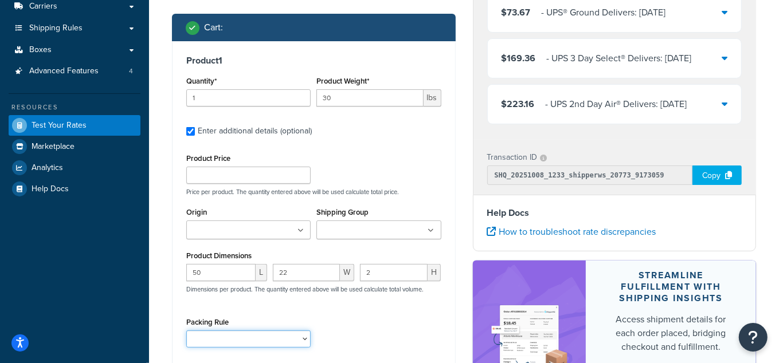
click at [257, 335] on select "test" at bounding box center [248, 339] width 124 height 17
select select "65687"
click at [186, 331] on select "test" at bounding box center [248, 339] width 124 height 17
drag, startPoint x: 304, startPoint y: 267, endPoint x: 279, endPoint y: 272, distance: 25.1
click at [279, 272] on input "22" at bounding box center [306, 272] width 66 height 17
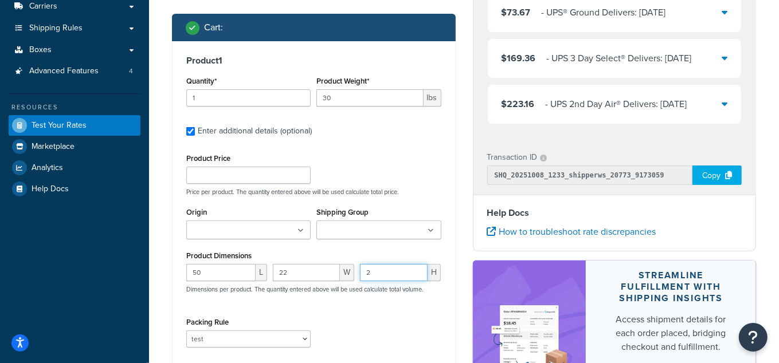
click at [391, 273] on input "2" at bounding box center [394, 272] width 68 height 17
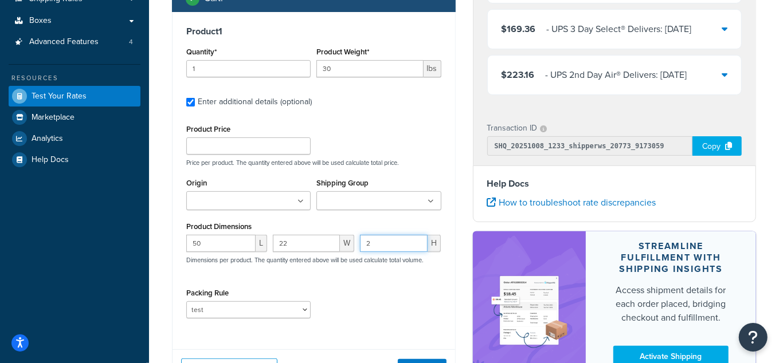
scroll to position [208, 0]
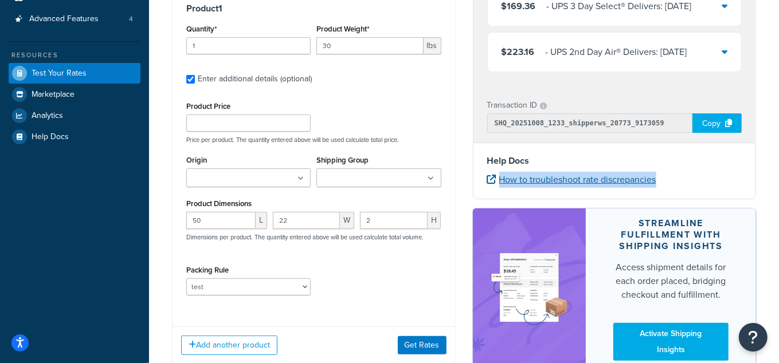
drag, startPoint x: 638, startPoint y: 185, endPoint x: 500, endPoint y: 185, distance: 138.6
click at [500, 185] on li "How to troubleshoot rate discrepancies" at bounding box center [614, 180] width 255 height 16
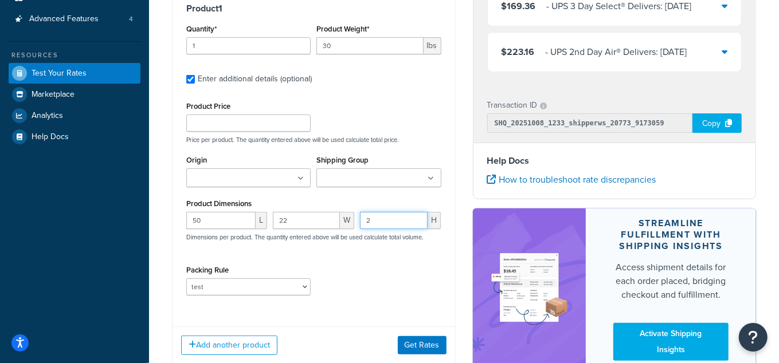
drag, startPoint x: 385, startPoint y: 212, endPoint x: 355, endPoint y: 219, distance: 30.6
click at [355, 219] on div "50 L 22 W 2 H Dimensions per product. The quantity entered above will be used c…" at bounding box center [313, 233] width 261 height 42
click at [355, 219] on div "22 W" at bounding box center [313, 225] width 87 height 26
drag, startPoint x: 388, startPoint y: 222, endPoint x: 372, endPoint y: 221, distance: 16.1
click at [372, 221] on input "2" at bounding box center [394, 220] width 68 height 17
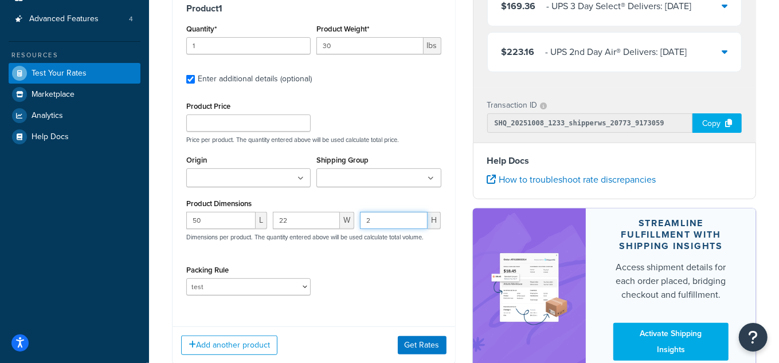
click at [367, 222] on input "2" at bounding box center [394, 220] width 68 height 17
click at [370, 224] on input "2" at bounding box center [394, 220] width 68 height 17
click at [365, 221] on input "2" at bounding box center [394, 220] width 68 height 17
type input "12"
click at [281, 219] on input "22" at bounding box center [306, 220] width 66 height 17
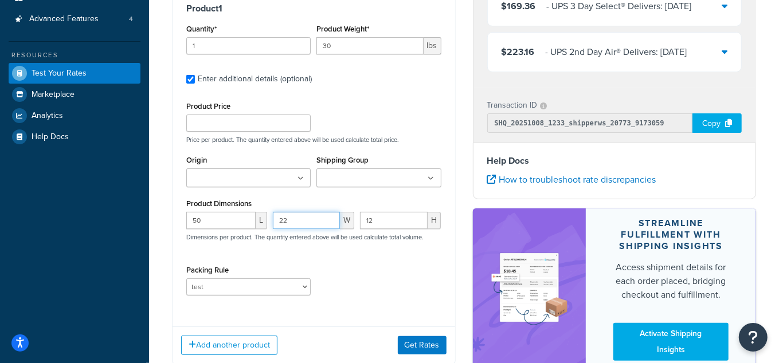
drag, startPoint x: 287, startPoint y: 220, endPoint x: 281, endPoint y: 223, distance: 6.4
click at [281, 223] on input "22" at bounding box center [306, 220] width 66 height 17
click at [427, 340] on button "Get Rates" at bounding box center [422, 345] width 49 height 18
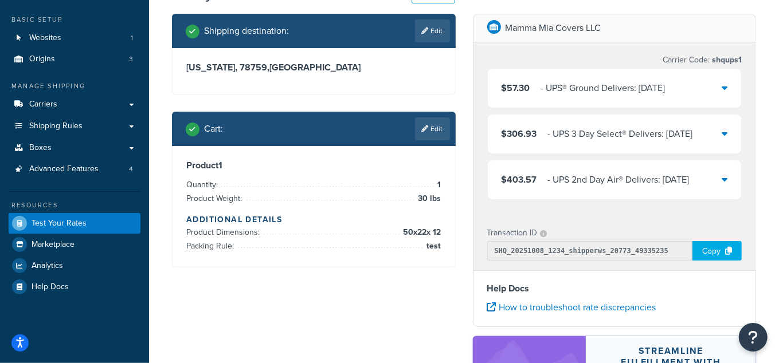
scroll to position [0, 0]
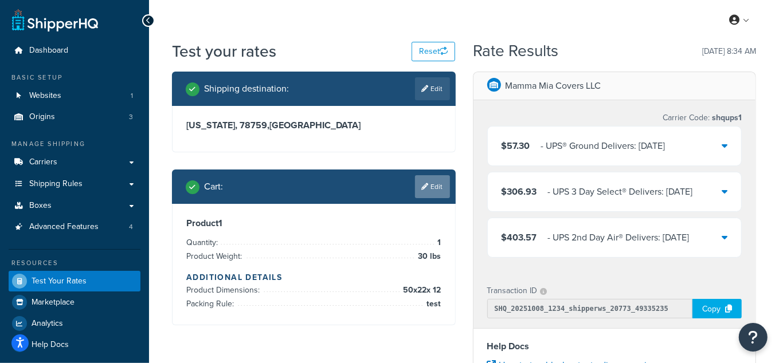
click at [434, 184] on link "Edit" at bounding box center [432, 186] width 35 height 23
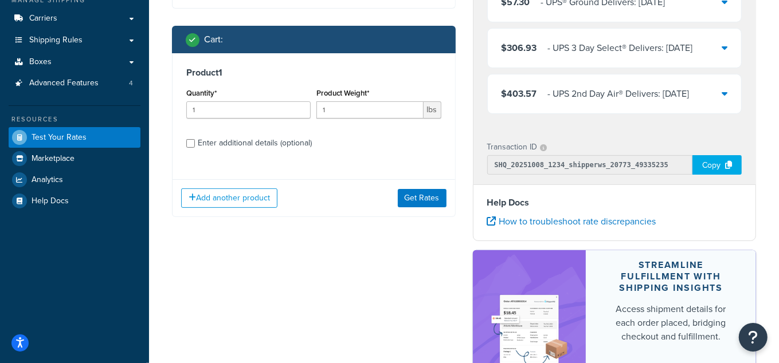
scroll to position [156, 0]
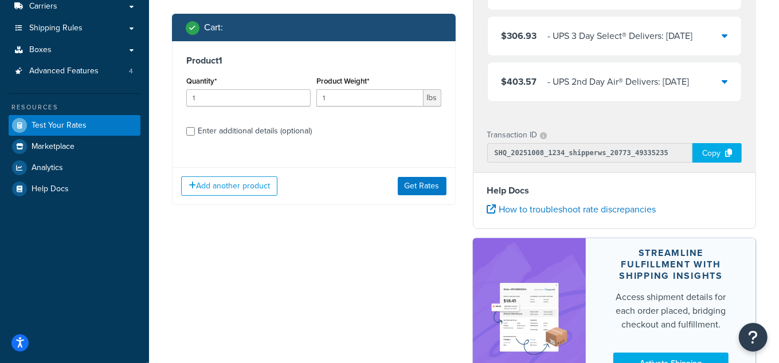
click at [235, 132] on div "Enter additional details (optional)" at bounding box center [255, 131] width 114 height 16
click at [195, 132] on input "Enter additional details (optional)" at bounding box center [190, 131] width 9 height 9
checkbox input "true"
select select "65687"
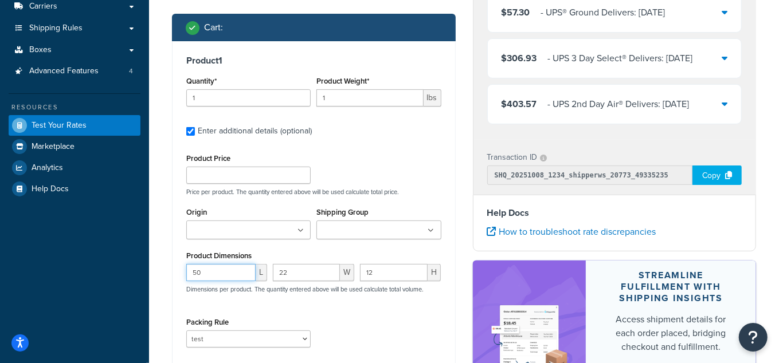
drag, startPoint x: 206, startPoint y: 278, endPoint x: 165, endPoint y: 276, distance: 41.3
click at [169, 277] on div "Shipping destination : Edit [US_STATE], 78759 , [GEOGRAPHIC_DATA] Cart : Produc…" at bounding box center [313, 175] width 301 height 518
click at [164, 276] on div "Shipping destination : Edit [US_STATE], 78759 , [GEOGRAPHIC_DATA] Cart : Produc…" at bounding box center [313, 175] width 301 height 518
drag, startPoint x: 200, startPoint y: 270, endPoint x: 175, endPoint y: 271, distance: 25.2
click at [175, 271] on div "Product 1 Quantity* 1 Product Weight* 1 lbs Enter additional details (optional)…" at bounding box center [313, 205] width 282 height 329
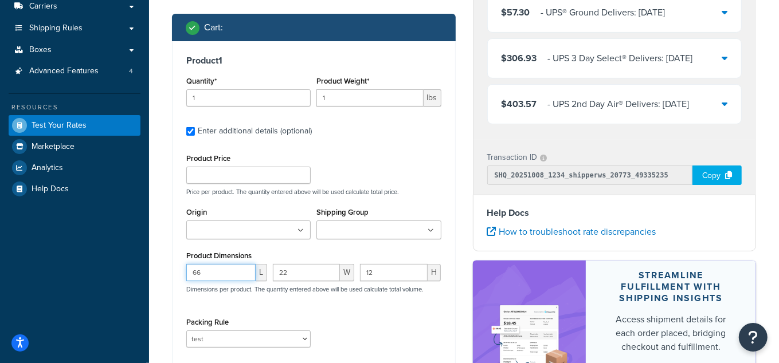
type input "66"
drag, startPoint x: 307, startPoint y: 275, endPoint x: 242, endPoint y: 274, distance: 65.3
click at [242, 274] on div "66 L 22 W 12 H Dimensions per product. The quantity entered above will be used …" at bounding box center [313, 285] width 261 height 42
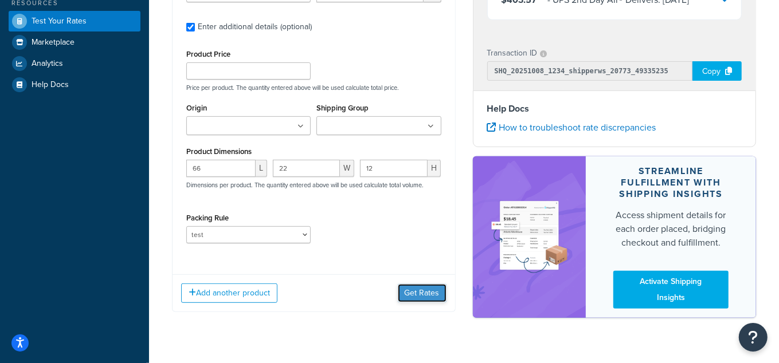
click at [411, 290] on button "Get Rates" at bounding box center [422, 293] width 49 height 18
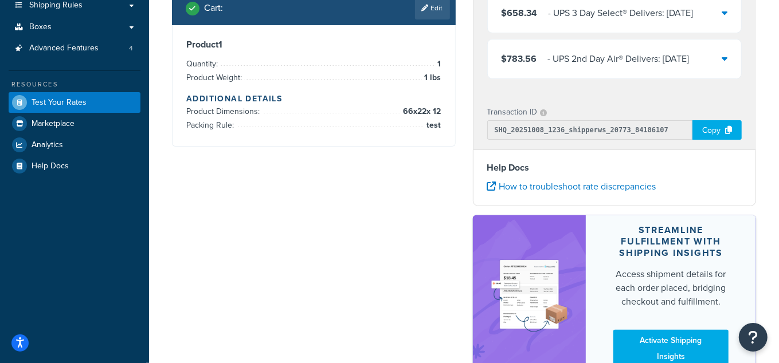
scroll to position [0, 0]
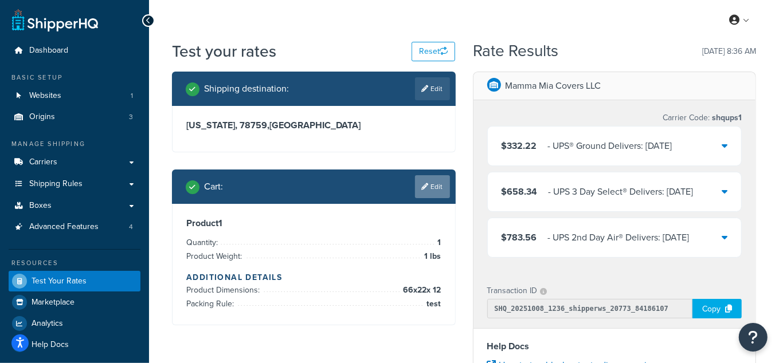
click at [435, 187] on link "Edit" at bounding box center [432, 186] width 35 height 23
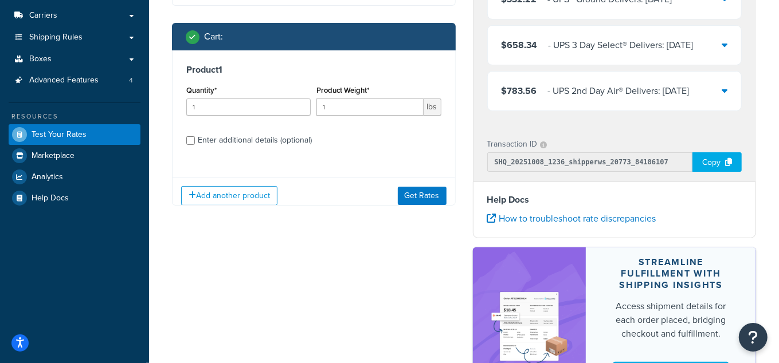
scroll to position [156, 0]
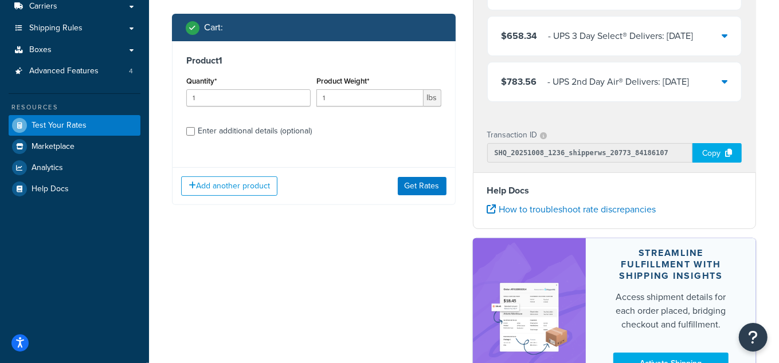
click at [262, 133] on div "Enter additional details (optional)" at bounding box center [255, 131] width 114 height 16
click at [195, 133] on input "Enter additional details (optional)" at bounding box center [190, 131] width 9 height 9
checkbox input "true"
select select "65687"
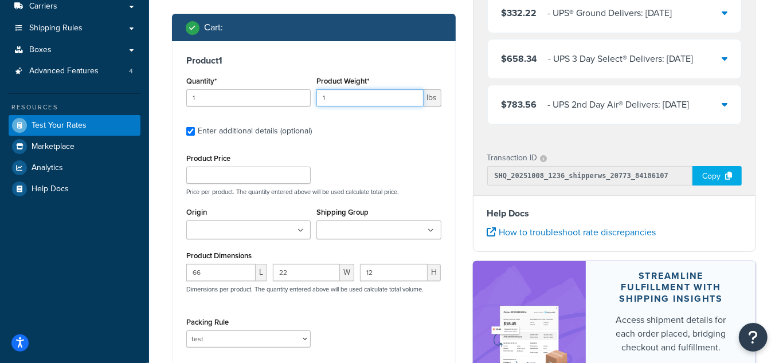
drag, startPoint x: 332, startPoint y: 99, endPoint x: 297, endPoint y: 100, distance: 35.0
click at [297, 100] on div "Quantity* 1 Product Weight* 1 lbs" at bounding box center [313, 94] width 261 height 42
click at [297, 100] on input "0" at bounding box center [248, 97] width 124 height 17
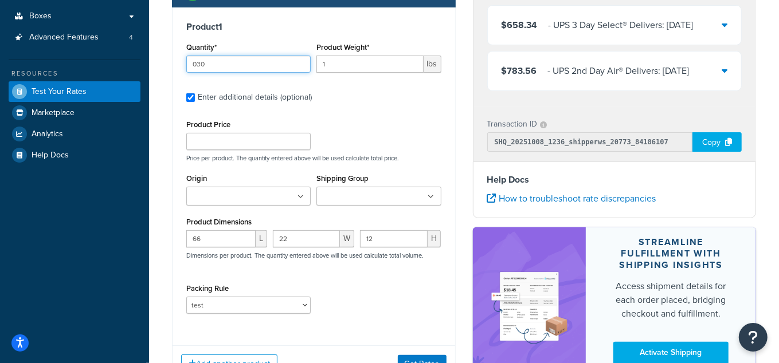
scroll to position [208, 0]
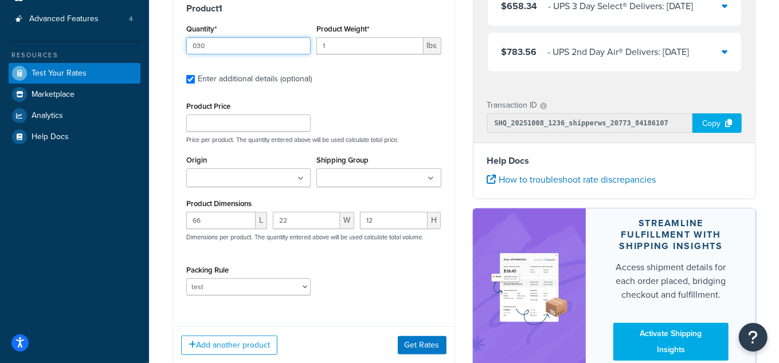
type input "030"
click at [364, 222] on input "12" at bounding box center [394, 220] width 68 height 17
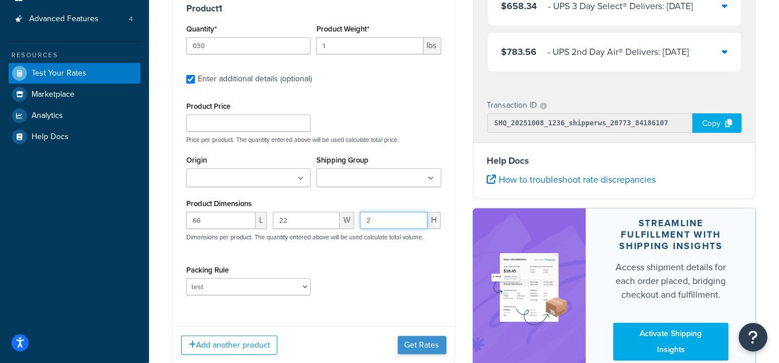
type input "2"
click at [429, 340] on button "Get Rates" at bounding box center [422, 345] width 49 height 18
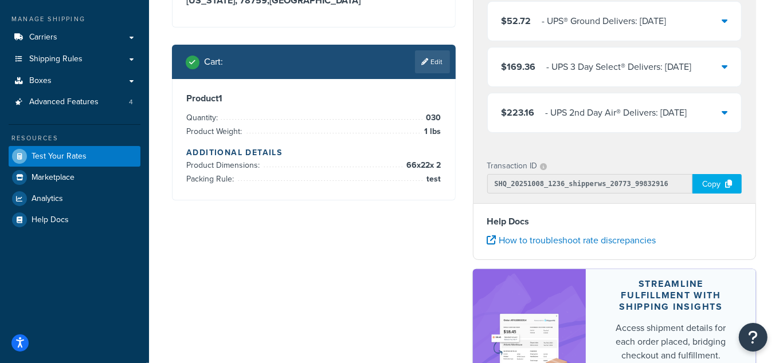
scroll to position [0, 0]
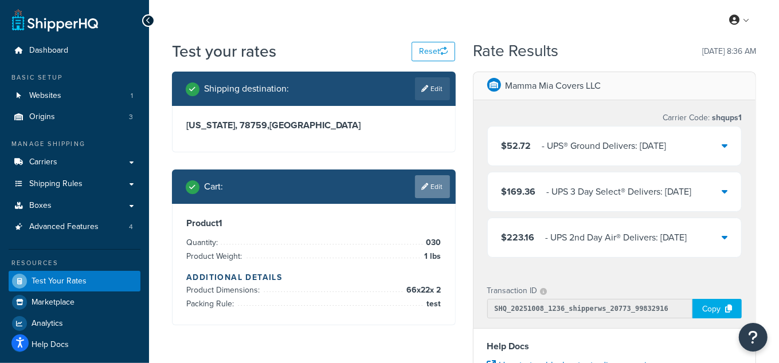
click at [434, 189] on link "Edit" at bounding box center [432, 186] width 35 height 23
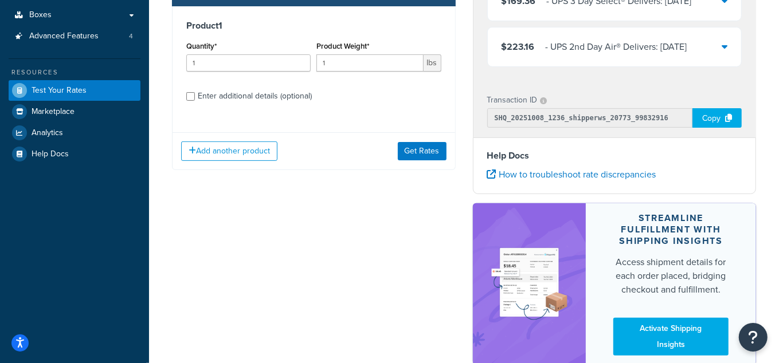
scroll to position [208, 0]
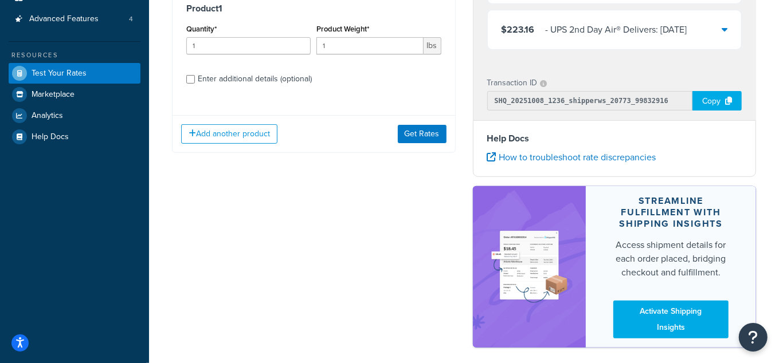
click at [272, 77] on div "Enter additional details (optional)" at bounding box center [255, 79] width 114 height 16
click at [195, 77] on input "Enter additional details (optional)" at bounding box center [190, 79] width 9 height 9
checkbox input "true"
select select "65687"
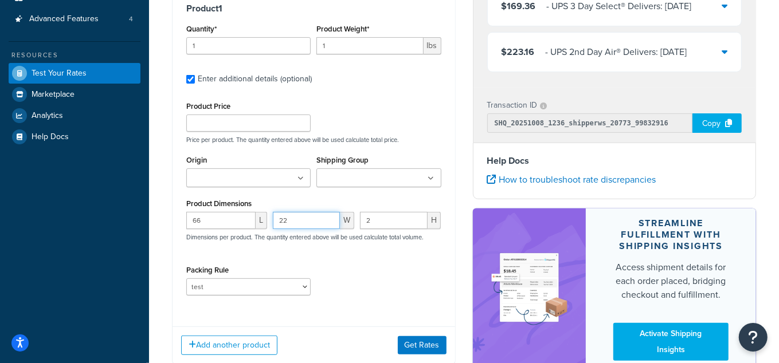
drag, startPoint x: 288, startPoint y: 217, endPoint x: 242, endPoint y: 230, distance: 47.9
click at [249, 225] on div "66 L 22 W 2 H Dimensions per product. The quantity entered above will be used c…" at bounding box center [313, 233] width 261 height 42
type input "2"
click at [372, 221] on input "2" at bounding box center [394, 220] width 68 height 17
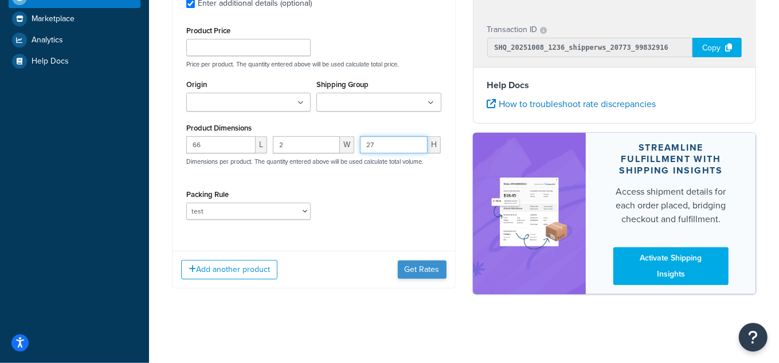
type input "27"
click at [409, 270] on button "Get Rates" at bounding box center [422, 270] width 49 height 18
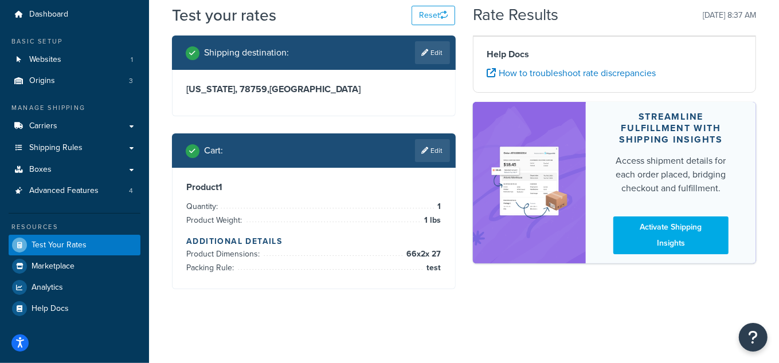
scroll to position [70, 0]
